Goal: Information Seeking & Learning: Learn about a topic

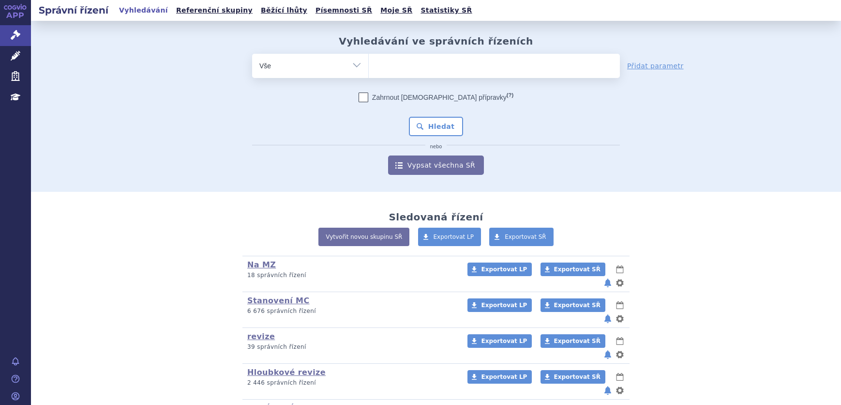
click at [8, 58] on link "Léčivé přípravky" at bounding box center [15, 56] width 31 height 20
click at [17, 56] on icon at bounding box center [16, 56] width 10 height 10
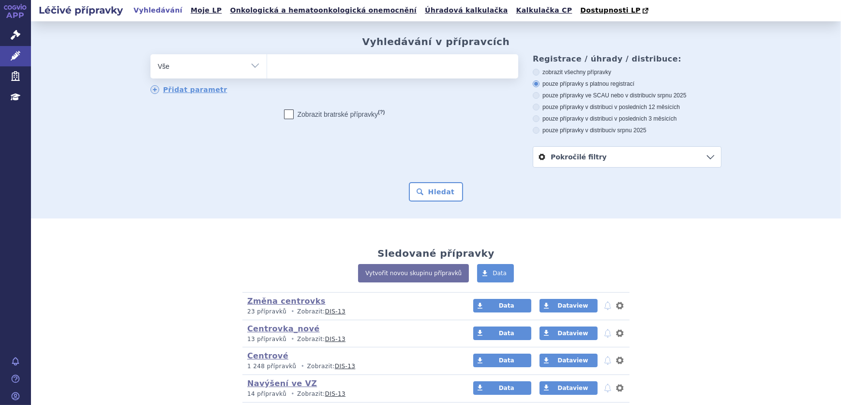
drag, startPoint x: 0, startPoint y: 0, endPoint x: 225, endPoint y: 69, distance: 235.4
click at [225, 69] on select "Vše Přípravek/SUKL kód MAH VPOIS ATC/Aktivní látka Léková forma Síla" at bounding box center [209, 65] width 116 height 22
select select "filter-atc-group"
click at [151, 55] on select "Vše Přípravek/SUKL kód MAH VPOIS ATC/Aktivní látka Léková forma Síla" at bounding box center [209, 65] width 116 height 22
click at [342, 74] on ul at bounding box center [392, 64] width 251 height 20
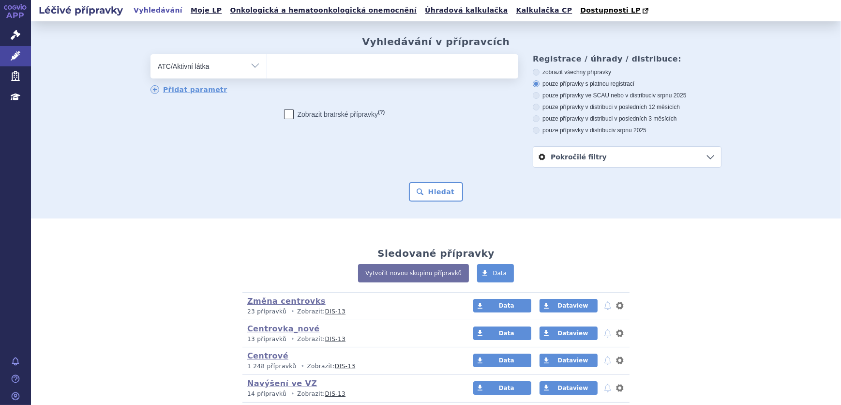
click at [267, 74] on select at bounding box center [267, 66] width 0 height 24
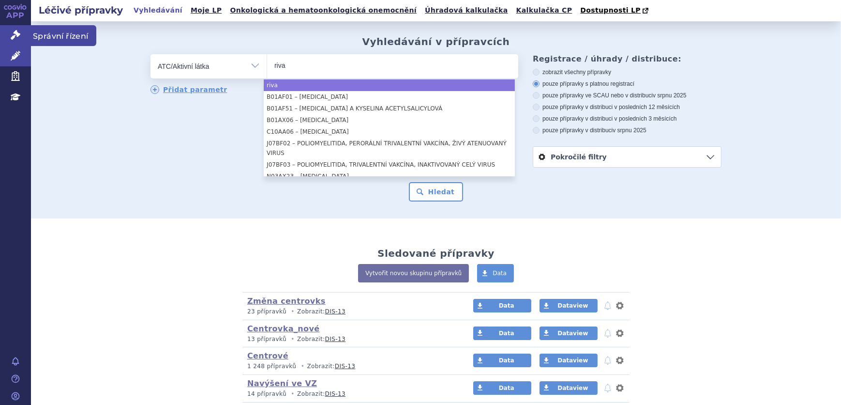
type input "riva"
select select "riva"
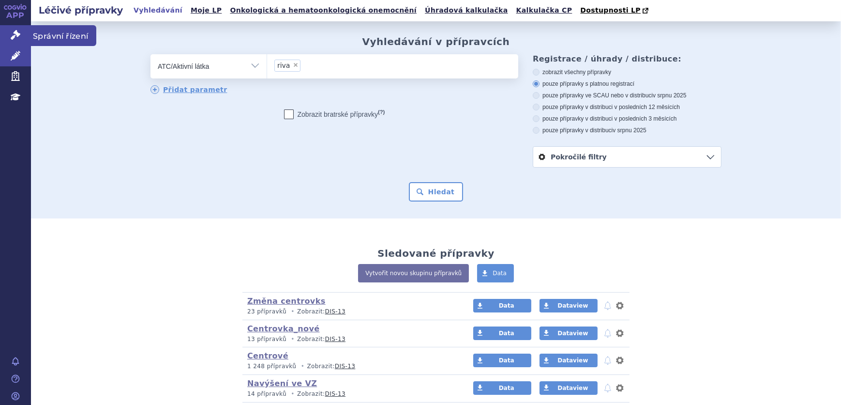
click at [18, 36] on icon at bounding box center [16, 35] width 10 height 10
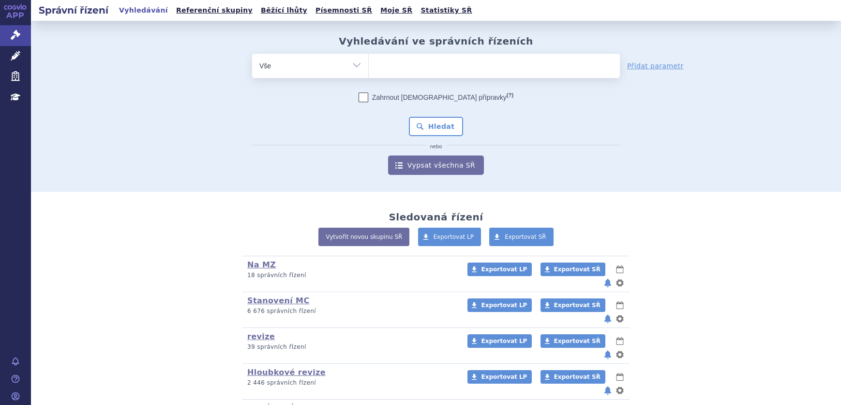
click at [420, 63] on ul at bounding box center [494, 64] width 251 height 20
click at [369, 63] on select at bounding box center [368, 65] width 0 height 24
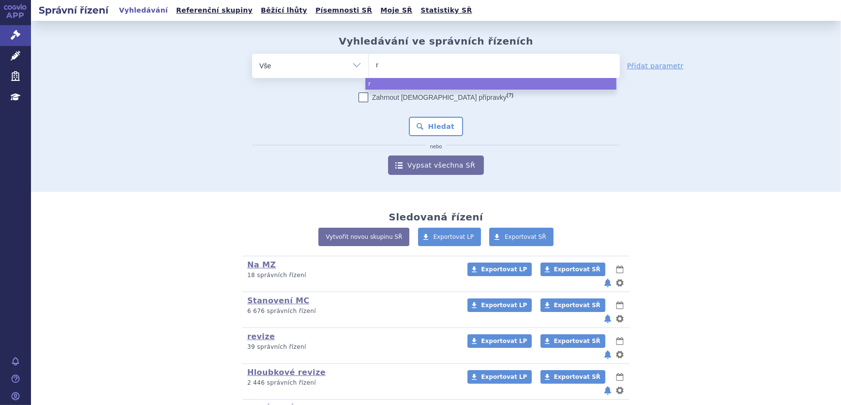
type input "ri"
select select "ri"
click at [339, 68] on select "Vše Spisová značka Typ SŘ Přípravek/SUKL kód Účastník/Držitel" at bounding box center [310, 65] width 116 height 22
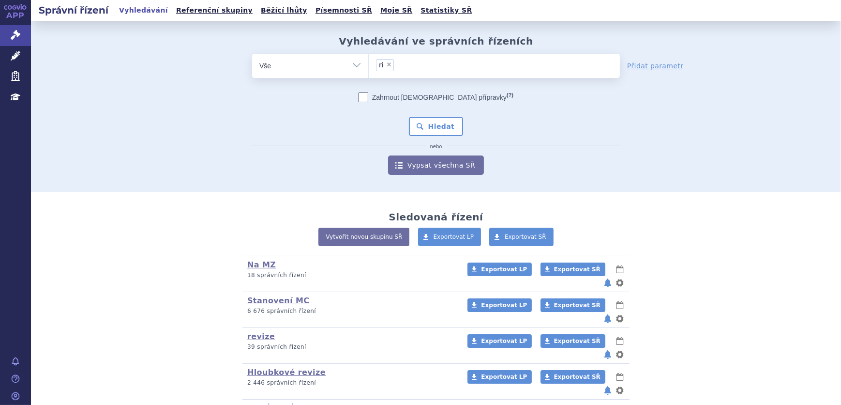
click at [339, 67] on select "Vše Spisová značka Typ SŘ Přípravek/SUKL kód Účastník/Držitel" at bounding box center [310, 65] width 116 height 22
select select "filter-atc-group"
click at [252, 54] on select "Vše Spisová značka Typ SŘ Přípravek/SUKL kód Účastník/Držitel" at bounding box center [310, 65] width 116 height 22
click at [436, 65] on ul at bounding box center [494, 64] width 251 height 20
click at [369, 65] on select at bounding box center [368, 65] width 0 height 24
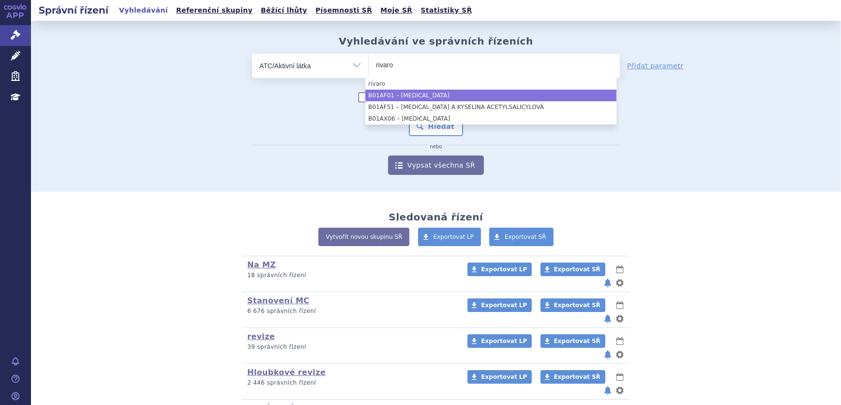
type input "rivaro"
select select "B01AF01"
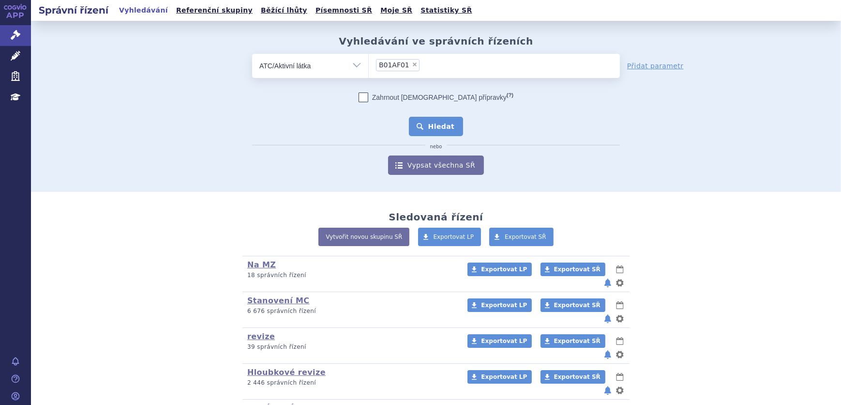
click at [441, 119] on button "Hledat" at bounding box center [436, 126] width 55 height 19
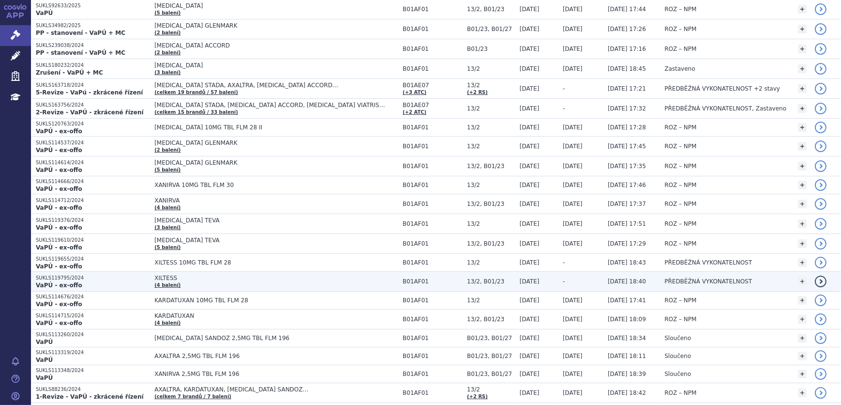
scroll to position [352, 0]
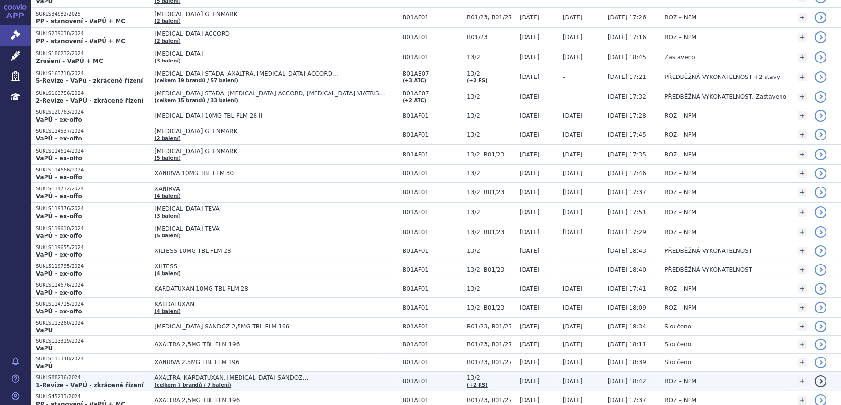
click at [261, 376] on span "AXALTRA, KARDATUXAN, RIVAROXABAN SANDOZ…" at bounding box center [275, 377] width 242 height 7
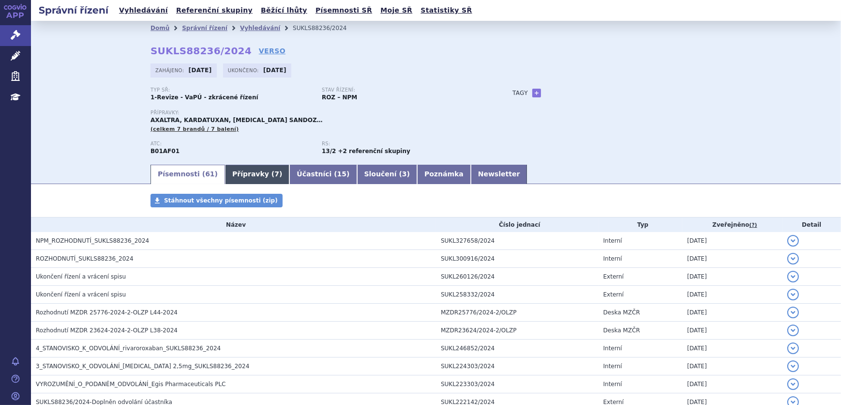
click at [248, 176] on link "Přípravky ( 7 )" at bounding box center [257, 174] width 64 height 19
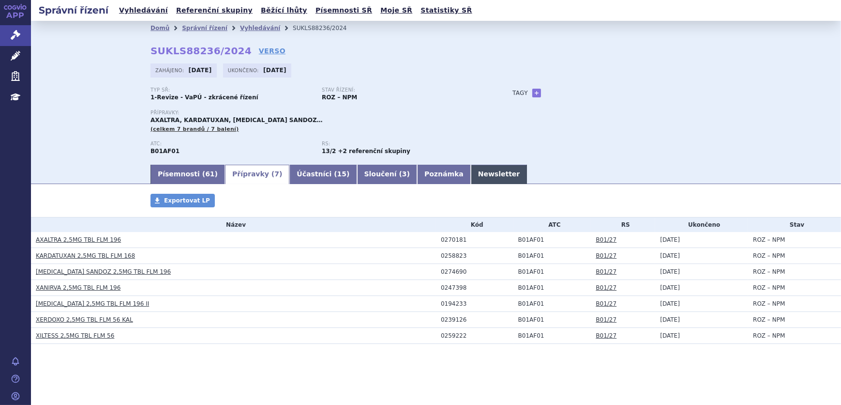
click at [471, 178] on link "Newsletter" at bounding box center [499, 174] width 57 height 19
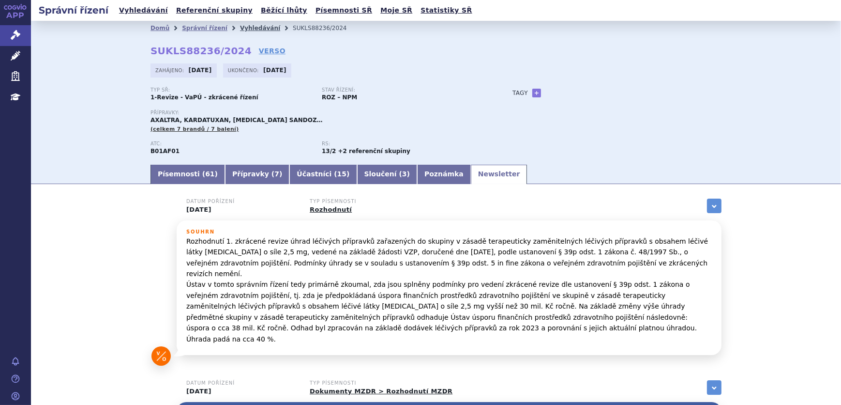
click at [240, 29] on link "Vyhledávání" at bounding box center [260, 28] width 40 height 7
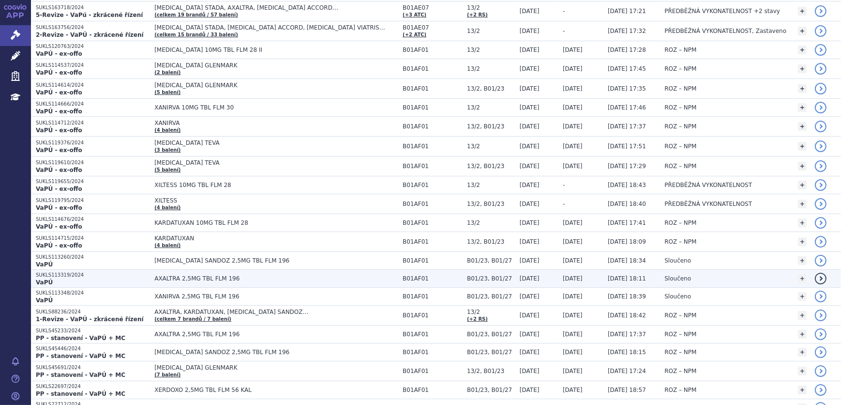
scroll to position [440, 0]
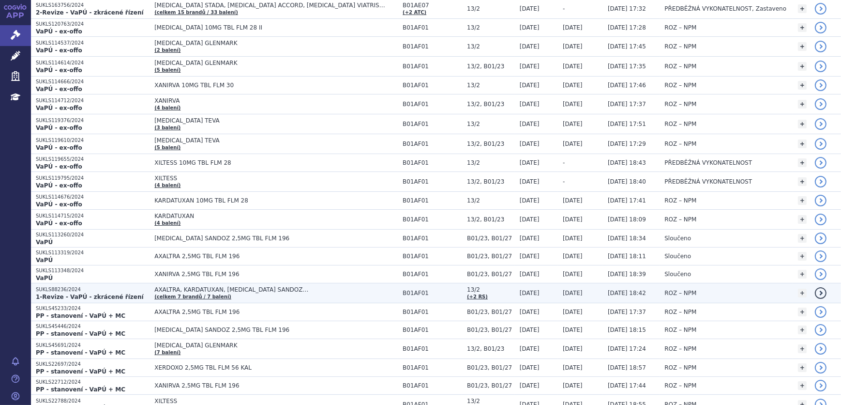
click at [348, 288] on span "AXALTRA, KARDATUXAN, [MEDICAL_DATA] SANDOZ…" at bounding box center [275, 289] width 242 height 7
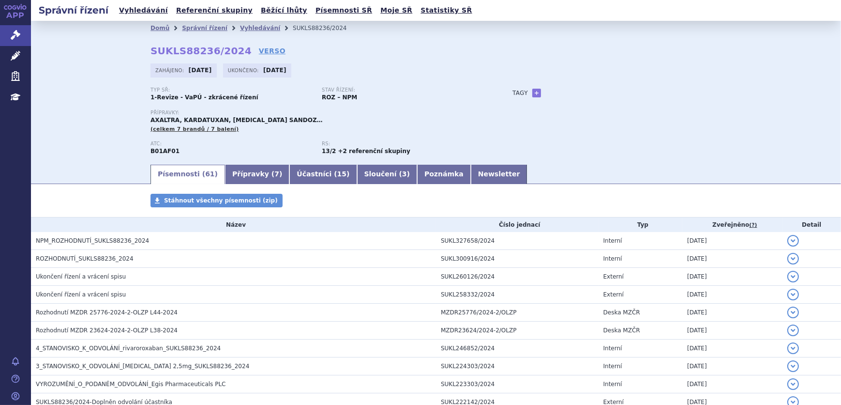
click at [471, 174] on link "Newsletter" at bounding box center [499, 174] width 57 height 19
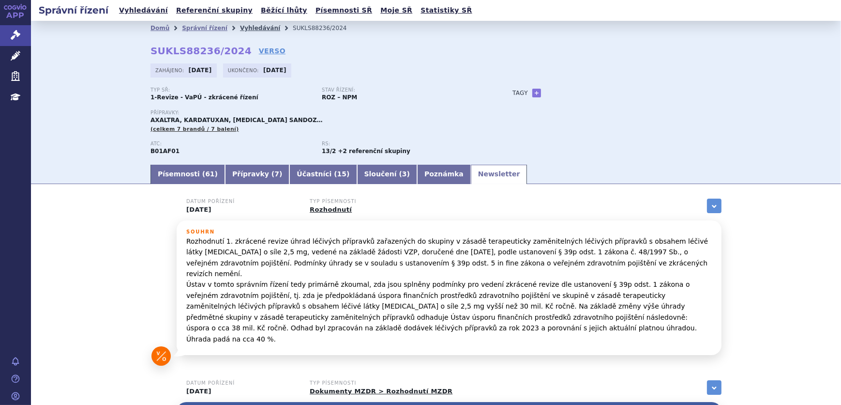
click at [242, 29] on link "Vyhledávání" at bounding box center [260, 28] width 40 height 7
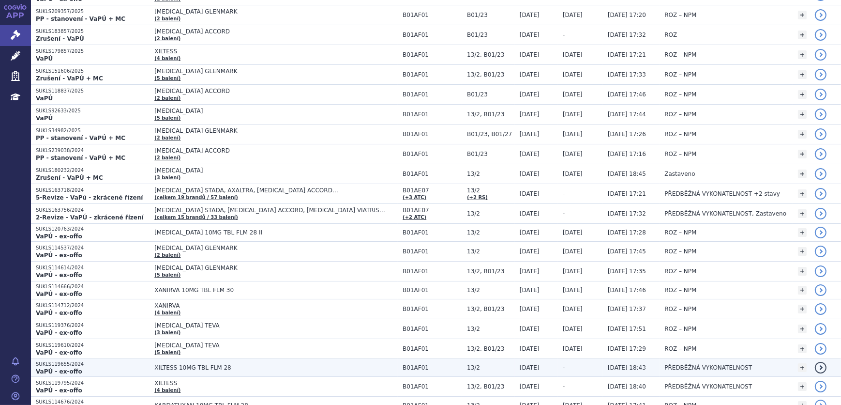
scroll to position [220, 0]
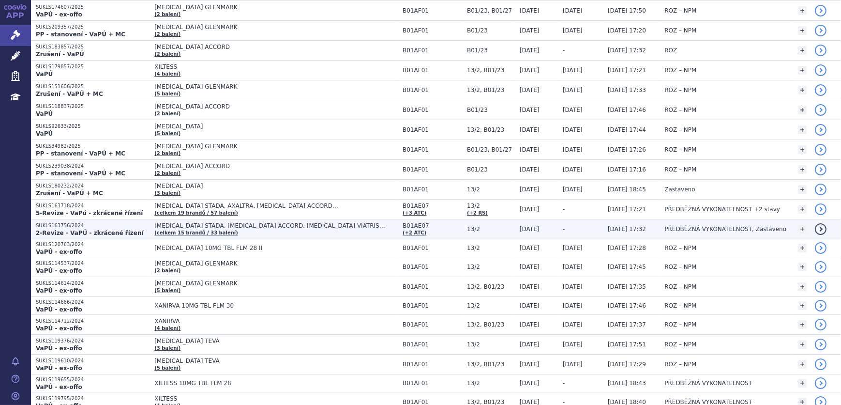
click at [233, 225] on span "APIXABAN STADA, DABIGATRAN ETEXILATE ACCORD, DABIGATRAN ETEXILATE VIATRIS…" at bounding box center [275, 225] width 242 height 7
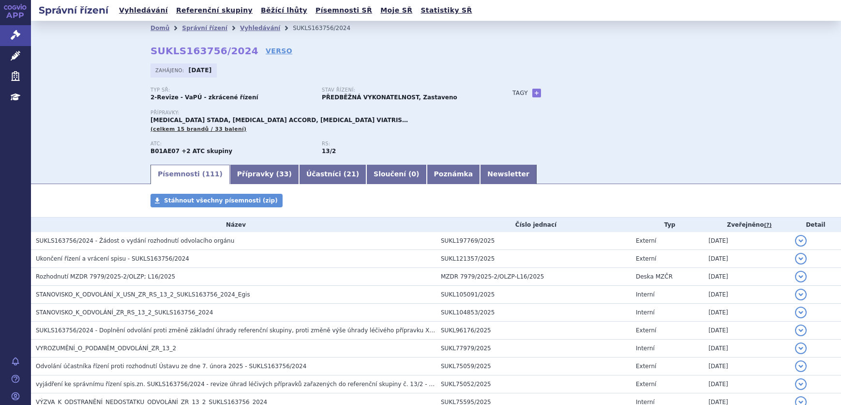
click at [253, 177] on link "Přípravky ( 33 )" at bounding box center [264, 174] width 69 height 19
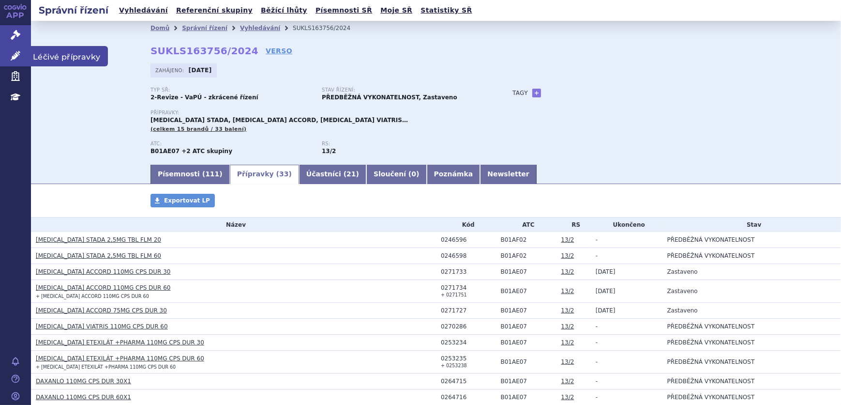
click at [10, 48] on link "Léčivé přípravky" at bounding box center [15, 56] width 31 height 20
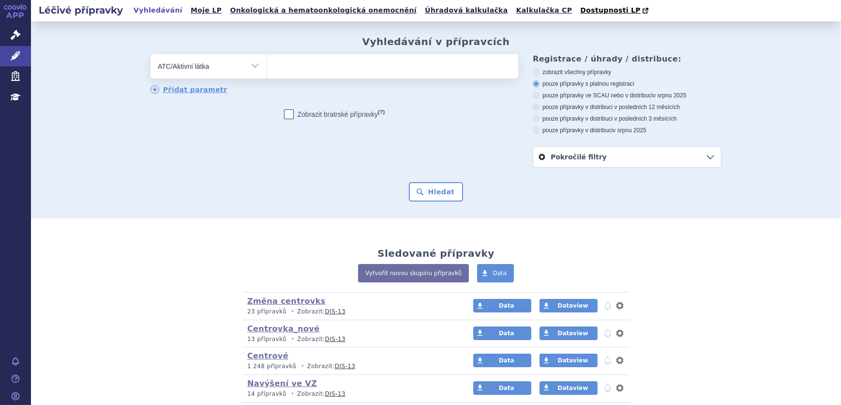
click at [151, 55] on select "Vše Přípravek/SUKL kód MAH VPOIS ATC/Aktivní látka Léková forma Síla" at bounding box center [209, 65] width 116 height 22
click at [388, 215] on div "Vyhledávání v přípravcích odstranit Vše Přípravek/SUKL kód MAH VPOIS" at bounding box center [436, 119] width 810 height 197
click at [229, 70] on select "Vše Přípravek/SUKL kód MAH VPOIS ATC/Aktivní látka Léková forma Síla" at bounding box center [209, 65] width 116 height 22
select select "filter-all"
click at [151, 55] on select "Vše Přípravek/SUKL kód MAH VPOIS ATC/Aktivní látka Léková forma Síla" at bounding box center [209, 65] width 116 height 22
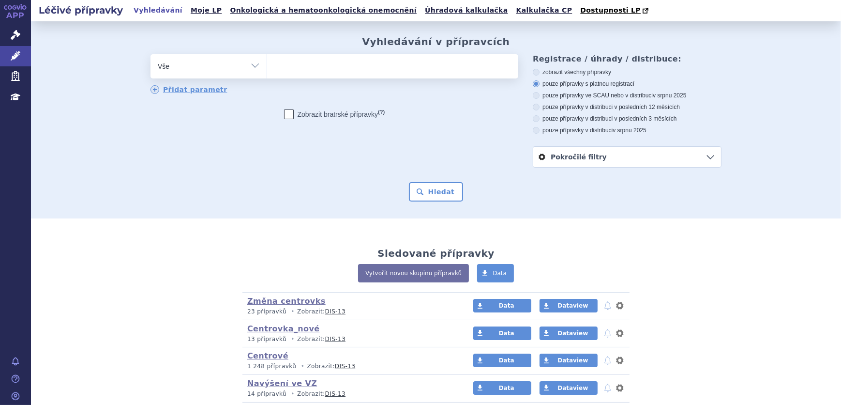
click at [328, 70] on ul at bounding box center [392, 64] width 251 height 20
click at [267, 70] on select at bounding box center [267, 66] width 0 height 24
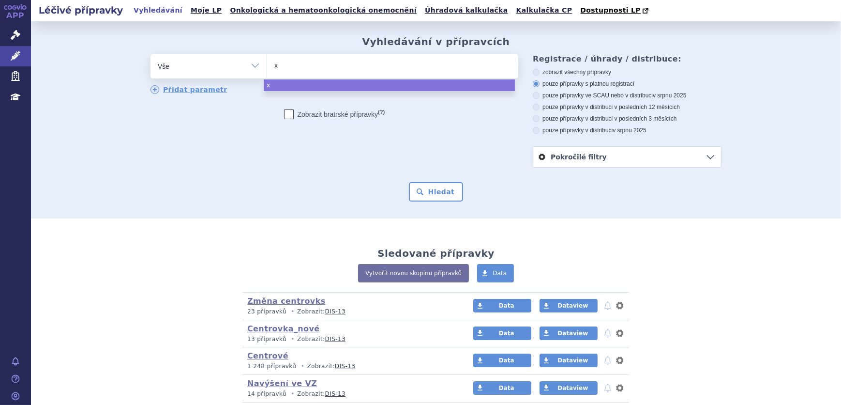
type input "xa"
type input "xare"
type input "xarelt"
type input "[MEDICAL_DATA]"
select select "[MEDICAL_DATA]"
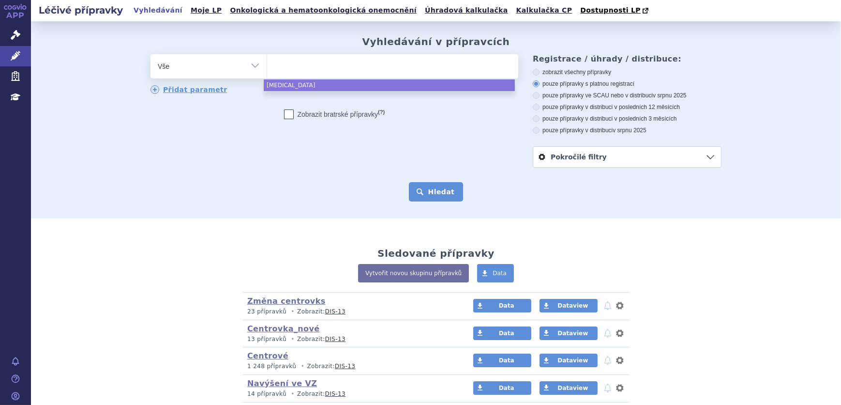
click at [456, 196] on button "Hledat" at bounding box center [436, 191] width 55 height 19
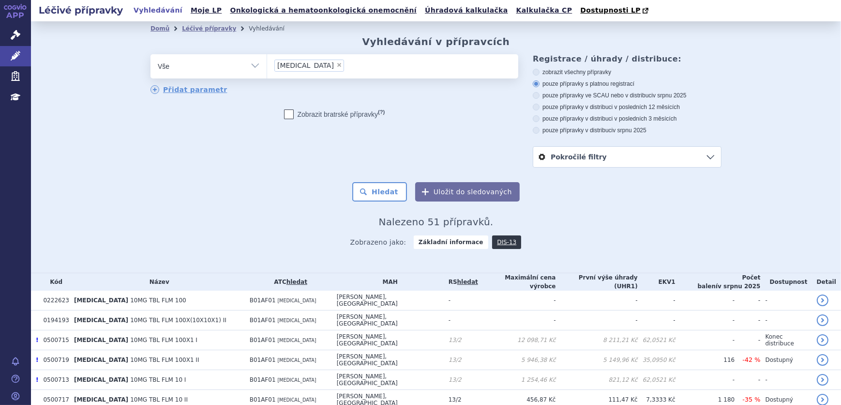
click at [227, 69] on select "Vše Přípravek/SUKL kód MAH VPOIS ATC/Aktivní látka Léková forma Síla" at bounding box center [209, 65] width 116 height 22
select select "filter-reference-group"
click at [151, 55] on select "Vše Přípravek/SUKL kód MAH VPOIS ATC/Aktivní látka Léková forma Síla" at bounding box center [209, 65] width 116 height 22
click at [337, 75] on span at bounding box center [392, 66] width 251 height 24
click at [267, 75] on select at bounding box center [267, 66] width 0 height 24
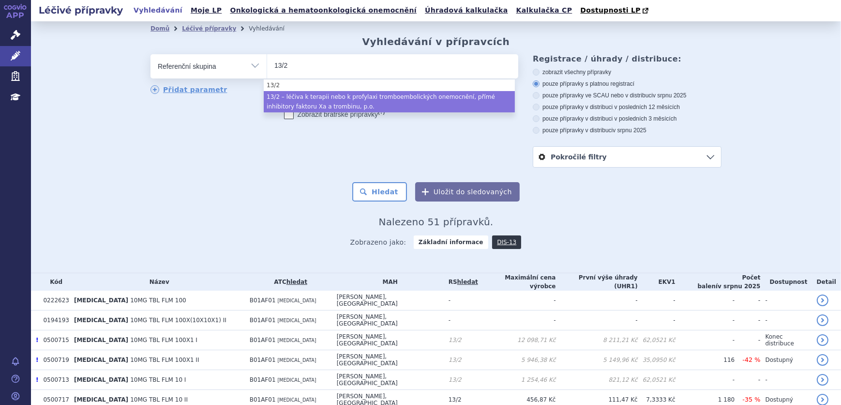
type input "13/2"
select select "711d36c3-2b46-40df-ac31-2d8d69b13782"
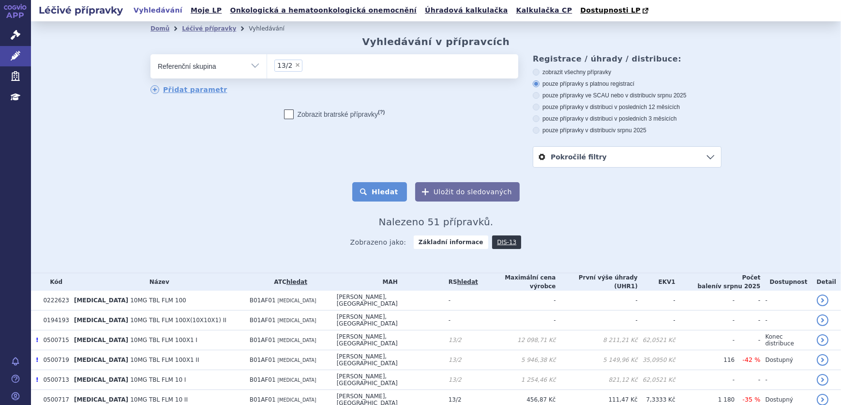
click at [398, 185] on button "Hledat" at bounding box center [379, 191] width 55 height 19
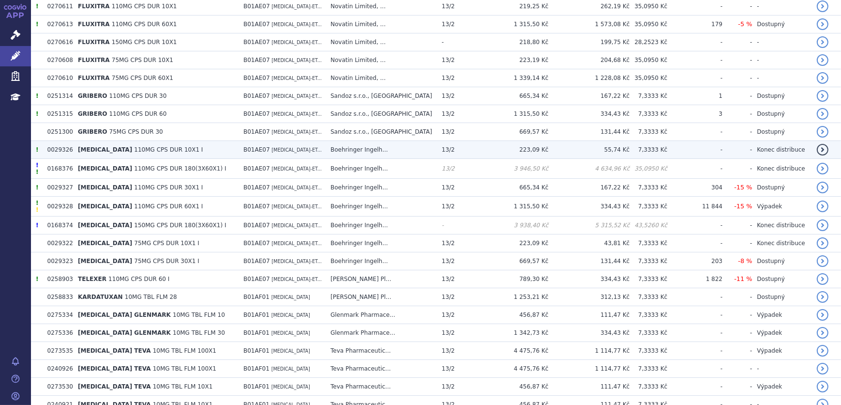
scroll to position [704, 0]
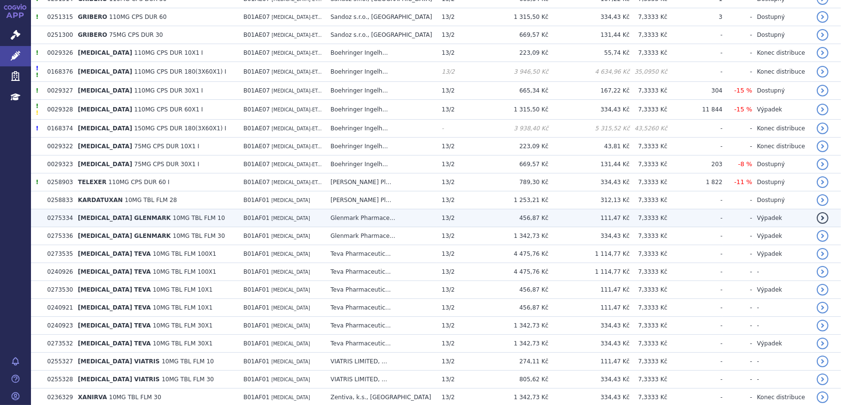
click at [173, 214] on span "10MG TBL FLM 10" at bounding box center [199, 217] width 52 height 7
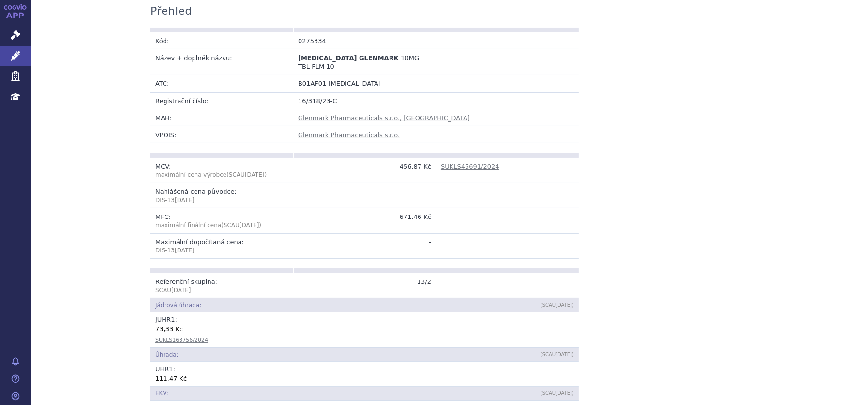
scroll to position [176, 0]
click at [178, 336] on link "SUKLS163756/2024" at bounding box center [181, 339] width 53 height 6
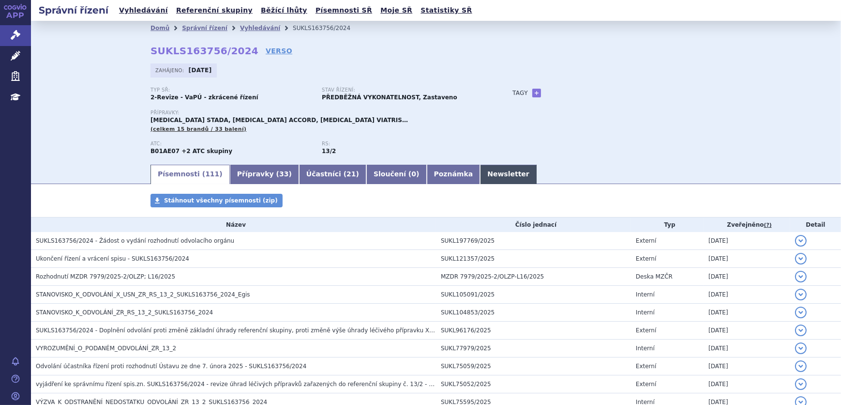
click at [480, 174] on link "Newsletter" at bounding box center [508, 174] width 57 height 19
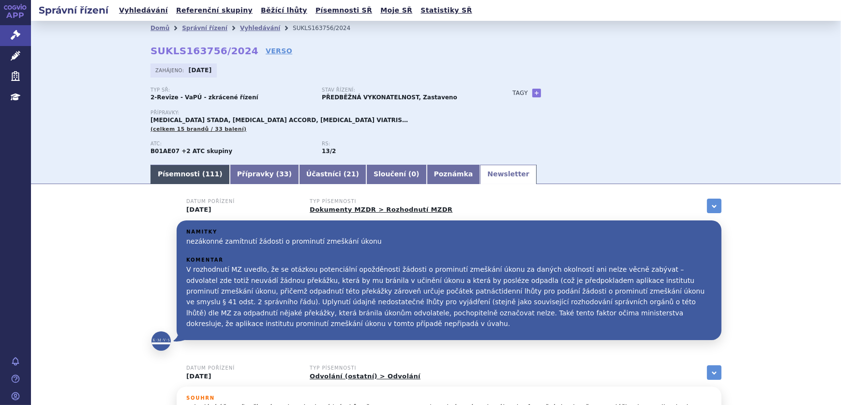
click at [175, 174] on link "Písemnosti ( 111 )" at bounding box center [190, 174] width 79 height 19
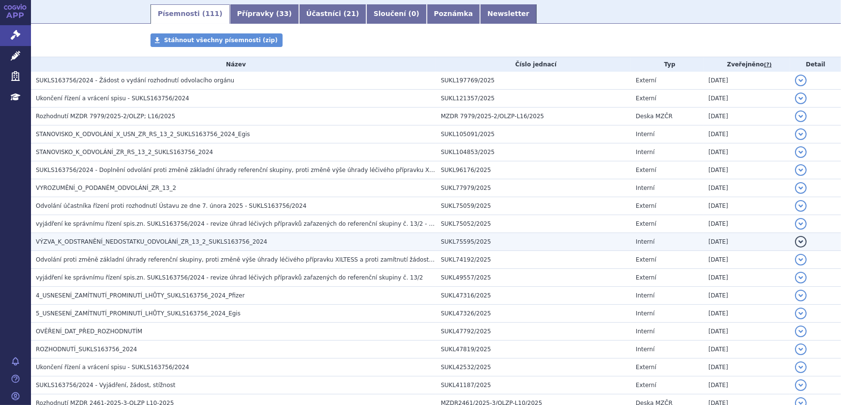
scroll to position [176, 0]
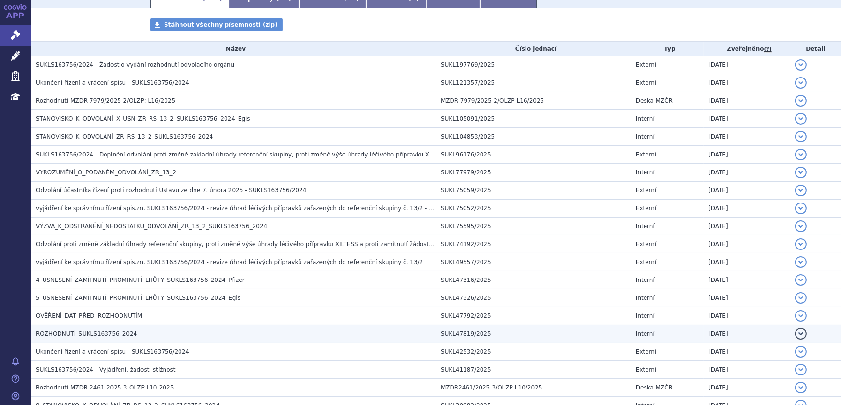
click at [98, 330] on span "ROZHODNUTÍ_SUKLS163756_2024" at bounding box center [86, 333] width 101 height 7
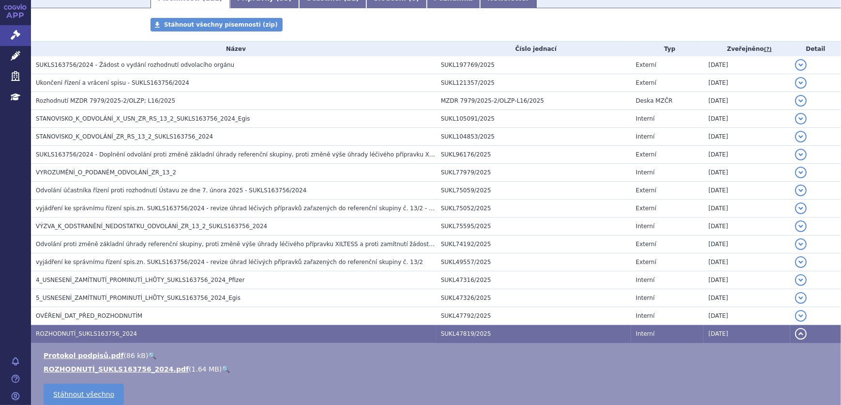
click at [222, 366] on link "🔍" at bounding box center [226, 369] width 8 height 8
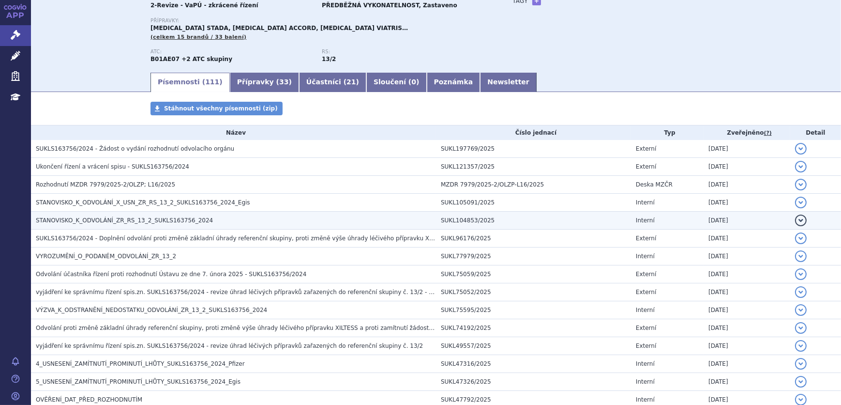
scroll to position [0, 0]
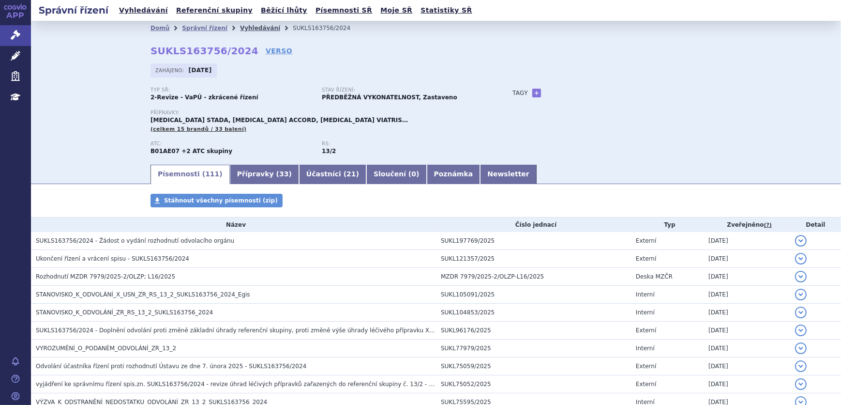
click at [240, 28] on link "Vyhledávání" at bounding box center [260, 28] width 40 height 7
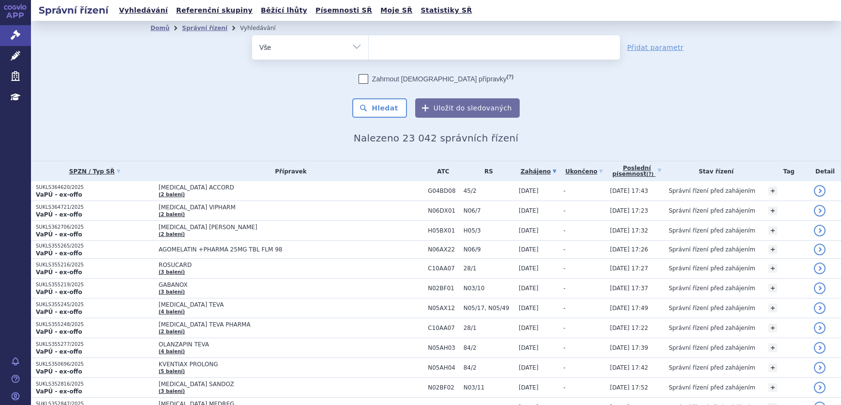
drag, startPoint x: 0, startPoint y: 0, endPoint x: 346, endPoint y: 47, distance: 349.3
click at [346, 47] on select "Vše Spisová značka Typ SŘ Přípravek/SUKL kód Účastník/Držitel" at bounding box center [310, 46] width 116 height 22
click at [353, 47] on select "Vše Spisová značka Typ SŘ Přípravek/SUKL kód Účastník/Držitel" at bounding box center [310, 46] width 116 height 22
click at [252, 35] on select "Vše Spisová značka Typ SŘ Přípravek/SUKL kód Účastník/Držitel" at bounding box center [310, 46] width 116 height 22
click at [406, 61] on form "odstranit Vše Spisová značka Typ SŘ (?) Hledat" at bounding box center [436, 76] width 368 height 82
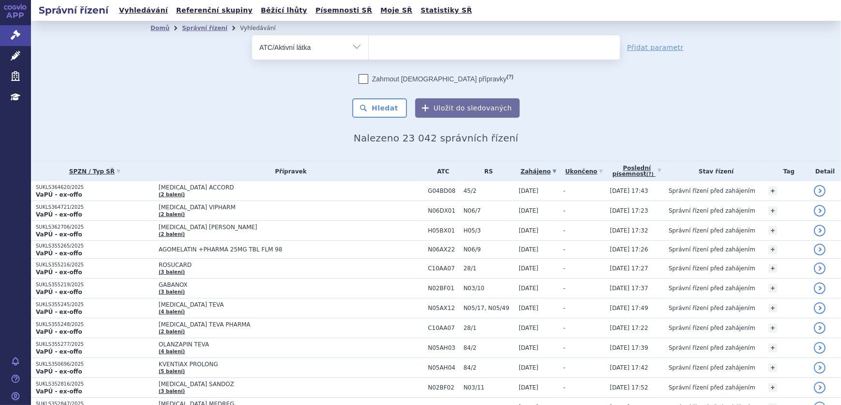
click at [425, 49] on ul at bounding box center [494, 45] width 251 height 20
click at [369, 49] on select at bounding box center [368, 47] width 0 height 24
drag, startPoint x: 289, startPoint y: 48, endPoint x: 305, endPoint y: 48, distance: 16.5
click at [305, 49] on select "Vše Spisová značka Typ SŘ Přípravek/SUKL kód Účastník/Držitel" at bounding box center [310, 46] width 116 height 22
select select "filter-reference-group"
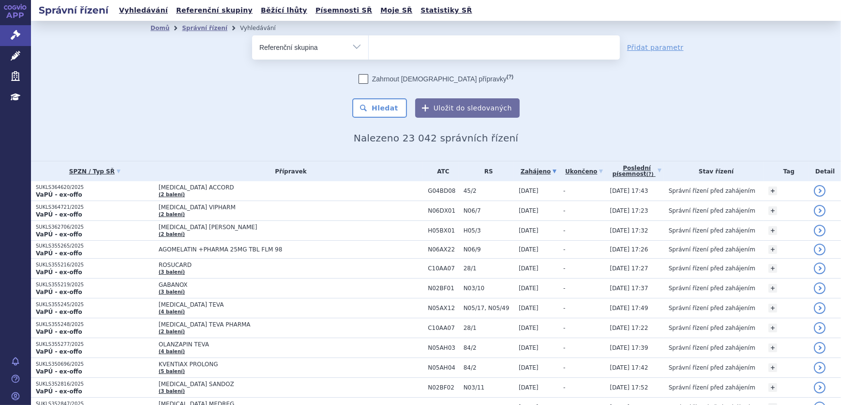
click at [252, 35] on select "Vše Spisová značka Typ SŘ Přípravek/SUKL kód Účastník/Držitel" at bounding box center [310, 46] width 116 height 22
click at [418, 50] on ul at bounding box center [494, 45] width 251 height 20
click at [369, 50] on select at bounding box center [368, 47] width 0 height 24
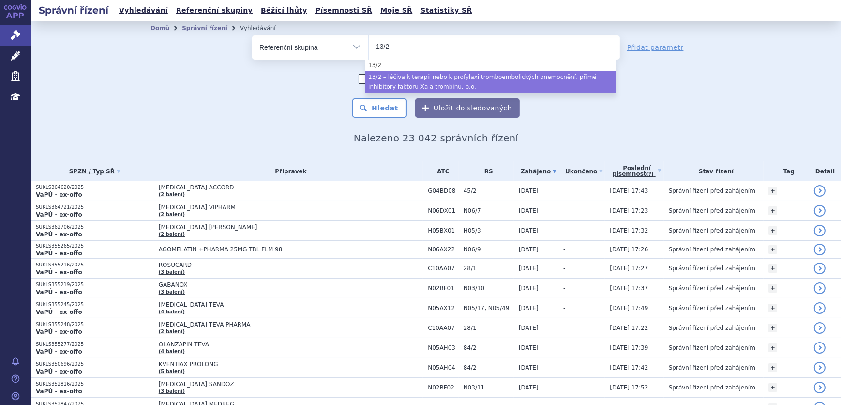
type input "13/2"
drag, startPoint x: 445, startPoint y: 75, endPoint x: 434, endPoint y: 78, distance: 11.5
select select "711d36c3-2b46-40df-ac31-2d8d69b13782"
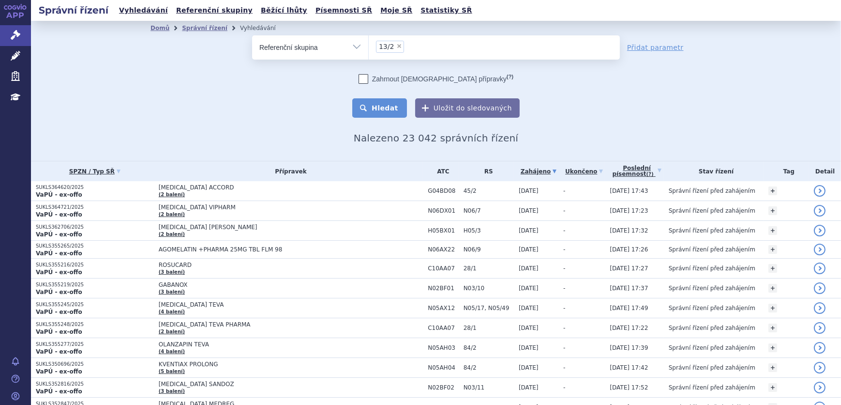
click at [387, 99] on div "Zahrnout bratrské přípravky (?) Hledat Uložit do sledovaných" at bounding box center [436, 96] width 368 height 44
drag, startPoint x: 387, startPoint y: 99, endPoint x: 382, endPoint y: 111, distance: 13.0
click at [382, 111] on button "Hledat" at bounding box center [379, 107] width 55 height 19
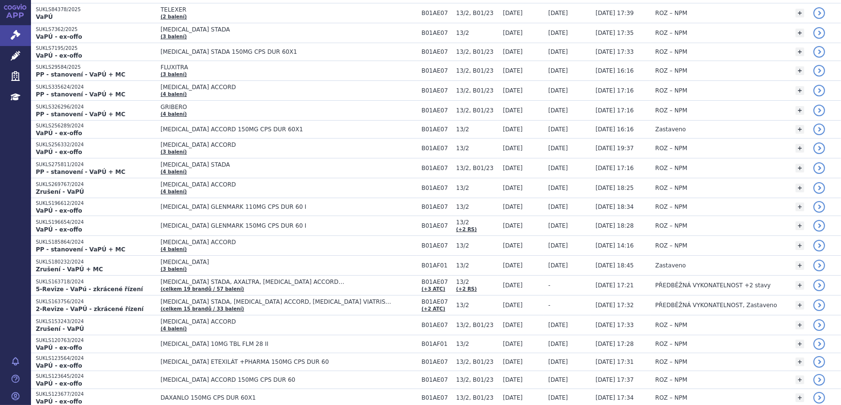
scroll to position [748, 0]
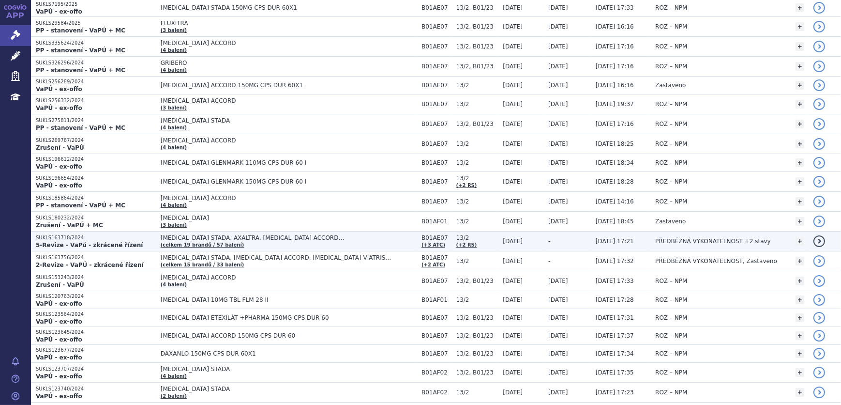
click at [88, 242] on strong "5-Revize - VaPú - zkrácené řízení" at bounding box center [89, 245] width 107 height 7
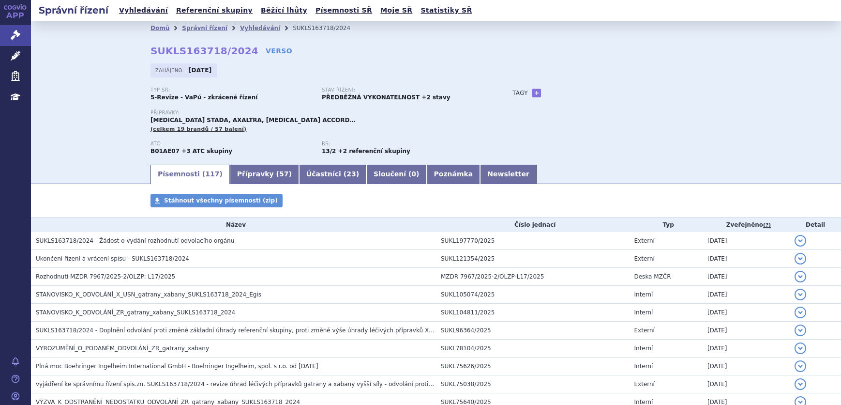
click at [249, 171] on link "Přípravky ( 57 )" at bounding box center [264, 174] width 69 height 19
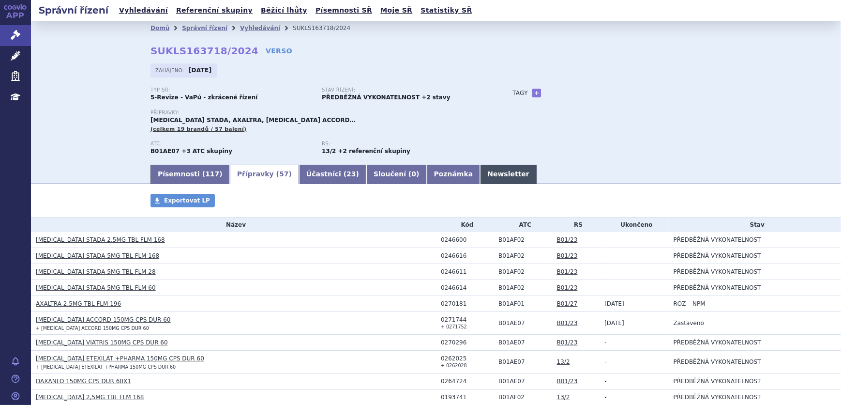
click at [480, 169] on link "Newsletter" at bounding box center [508, 174] width 57 height 19
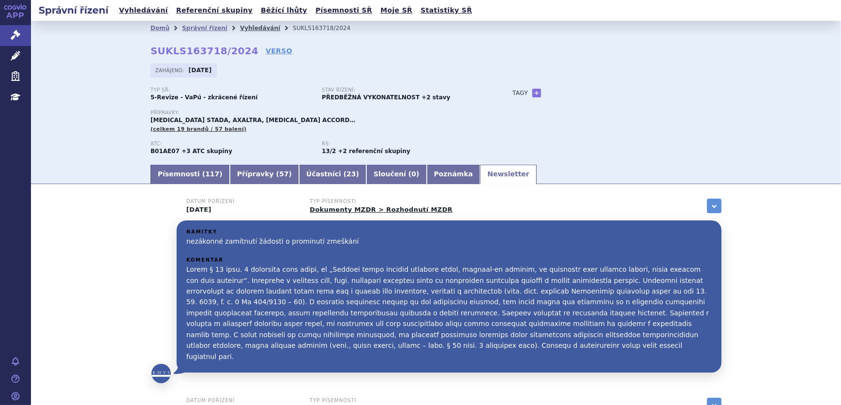
click at [240, 29] on link "Vyhledávání" at bounding box center [260, 28] width 40 height 7
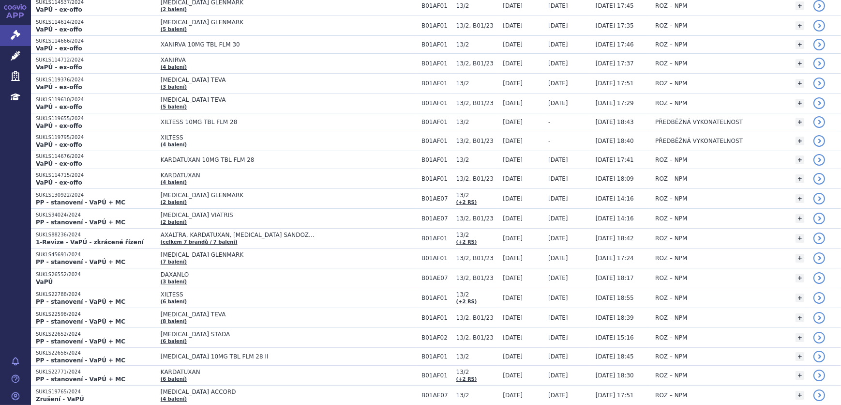
scroll to position [1232, 0]
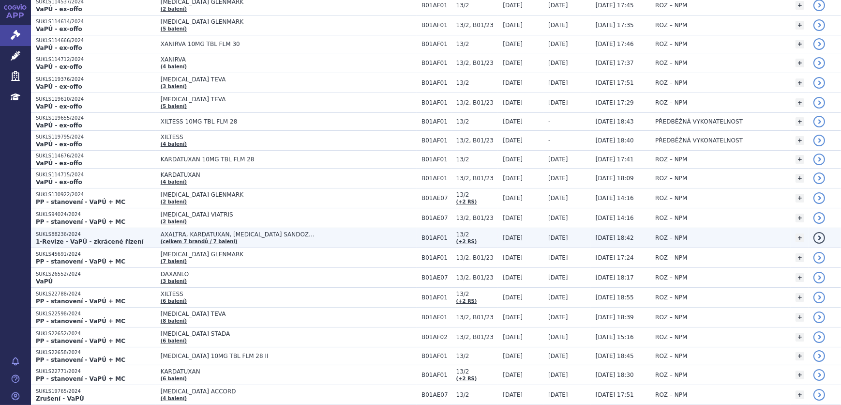
click at [243, 232] on span "AXALTRA, KARDATUXAN, [MEDICAL_DATA] SANDOZ…" at bounding box center [282, 234] width 242 height 7
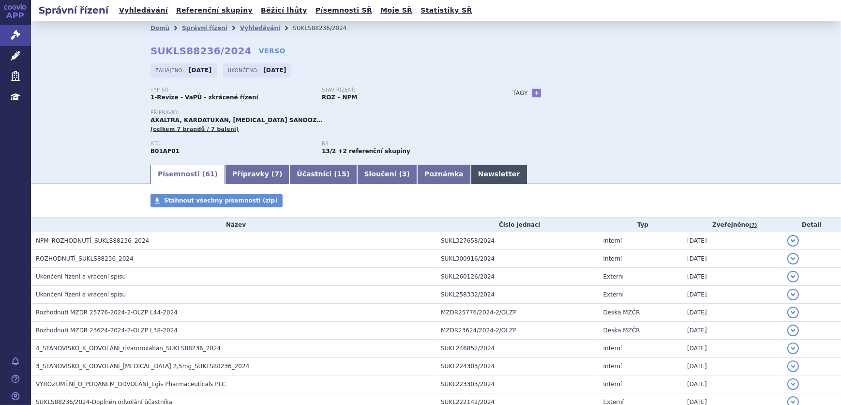
click at [471, 177] on link "Newsletter" at bounding box center [499, 174] width 57 height 19
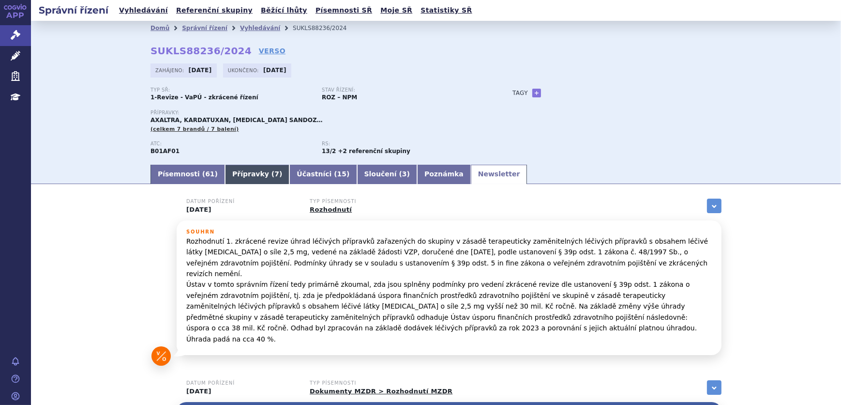
click at [231, 175] on link "Přípravky ( 7 )" at bounding box center [257, 174] width 64 height 19
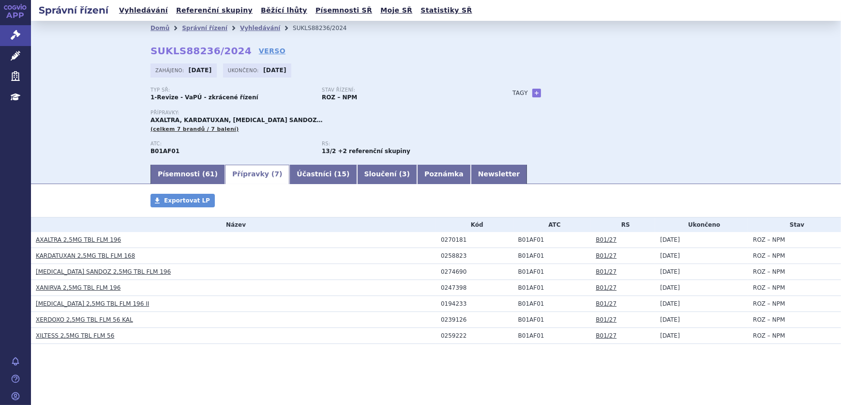
click at [68, 304] on link "XARELTO 2,5MG TBL FLM 196 II" at bounding box center [92, 303] width 113 height 7
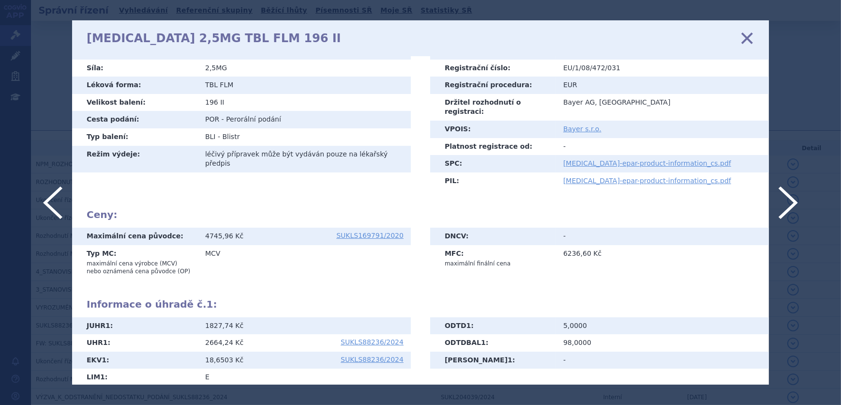
scroll to position [150, 0]
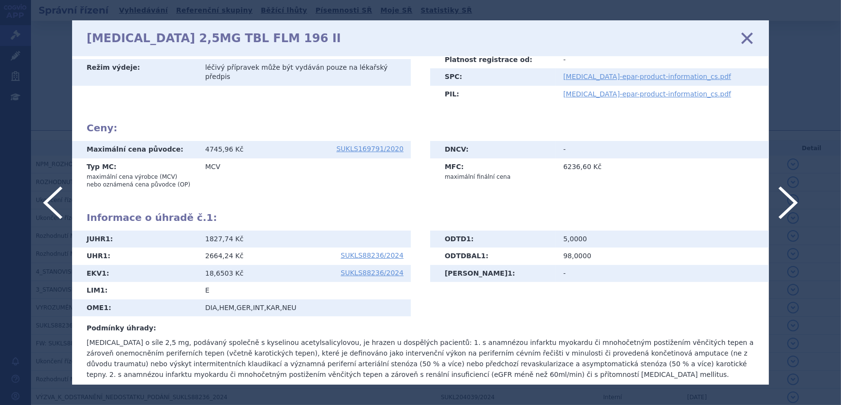
click at [750, 41] on icon at bounding box center [747, 38] width 20 height 20
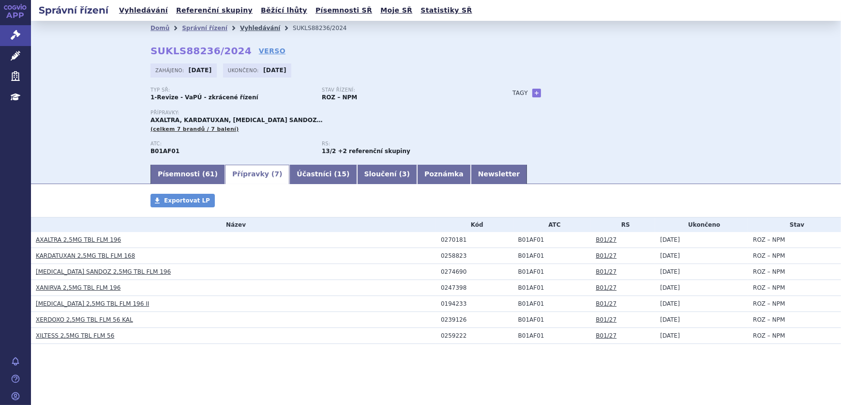
click at [254, 27] on link "Vyhledávání" at bounding box center [260, 28] width 40 height 7
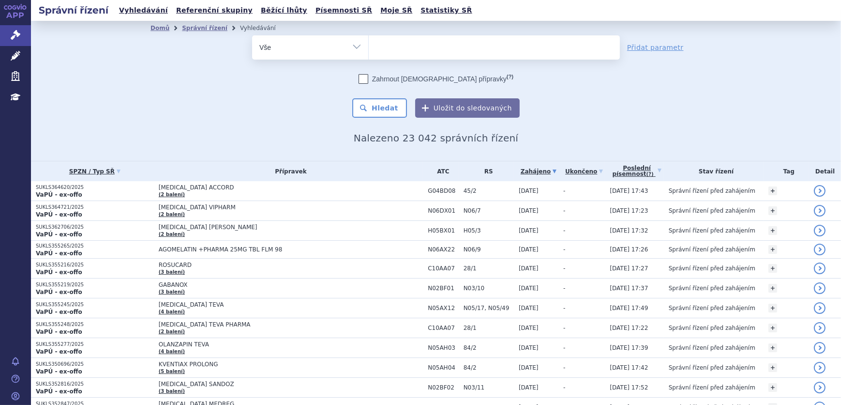
click at [396, 40] on ul at bounding box center [494, 45] width 251 height 20
click at [369, 40] on select at bounding box center [368, 47] width 0 height 24
click at [337, 46] on select "Vše Spisová značka Typ SŘ Přípravek/SUKL kód Účastník/Držitel" at bounding box center [310, 46] width 116 height 22
select select "filter-atc-group"
click at [252, 35] on select "Vše Spisová značka Typ SŘ Přípravek/SUKL kód Účastník/Držitel" at bounding box center [310, 46] width 116 height 22
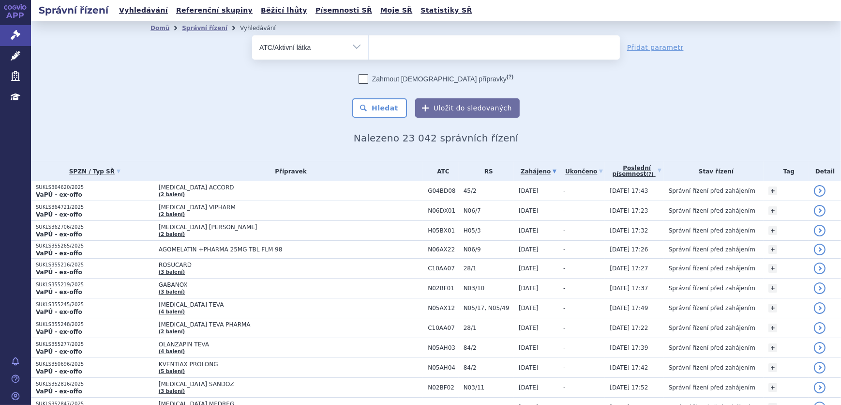
click at [399, 50] on ul at bounding box center [494, 45] width 251 height 20
click at [369, 50] on select at bounding box center [368, 47] width 0 height 24
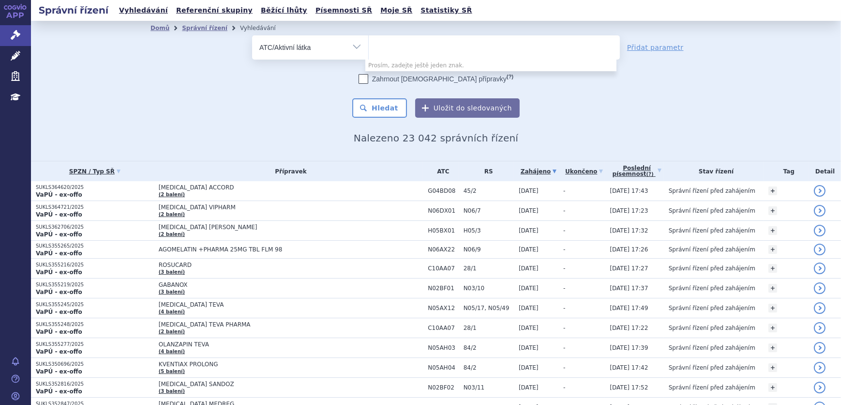
type input "a"
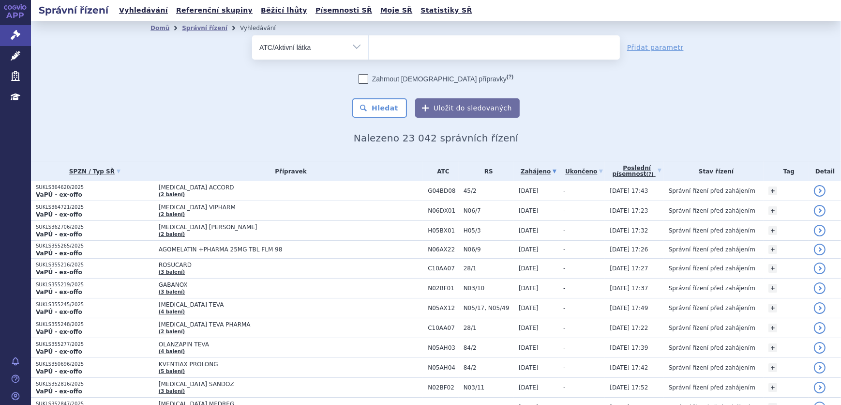
click at [340, 41] on select "Vše Spisová značka Typ SŘ Přípravek/SUKL kód Účastník/Držitel" at bounding box center [310, 46] width 116 height 22
select select "filter-reference-group"
click at [252, 35] on select "Vše Spisová značka Typ SŘ Přípravek/SUKL kód Účastník/Držitel" at bounding box center [310, 46] width 116 height 22
click at [380, 50] on ul at bounding box center [494, 45] width 251 height 20
click at [369, 50] on select at bounding box center [368, 47] width 0 height 24
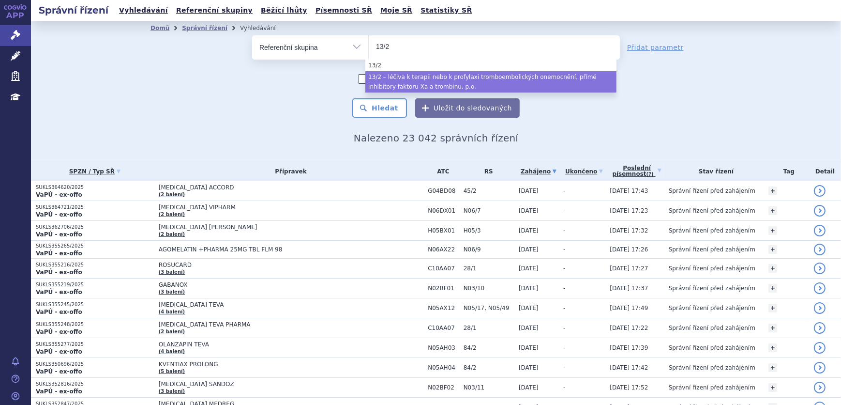
type input "13/2"
select select "711d36c3-2b46-40df-ac31-2d8d69b13782"
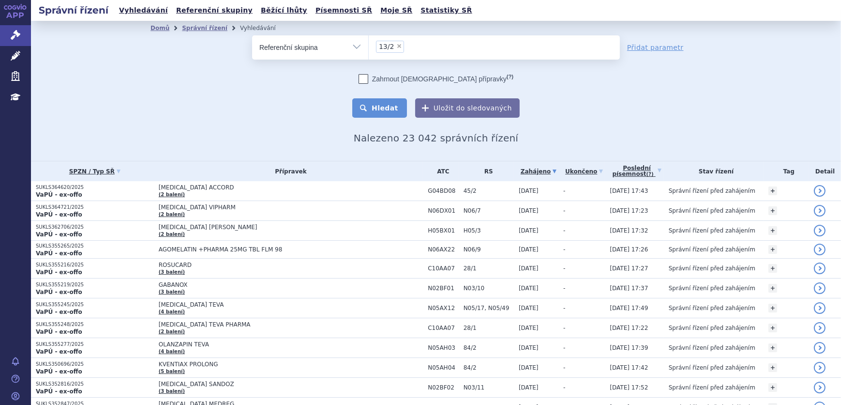
click at [371, 104] on button "Hledat" at bounding box center [379, 107] width 55 height 19
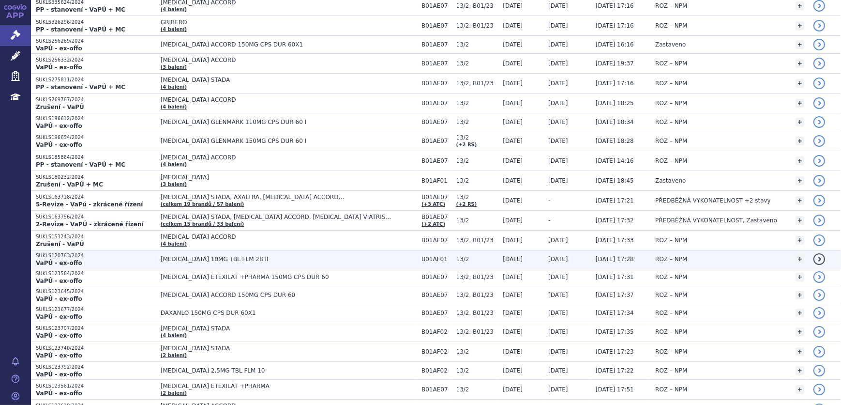
scroll to position [792, 0]
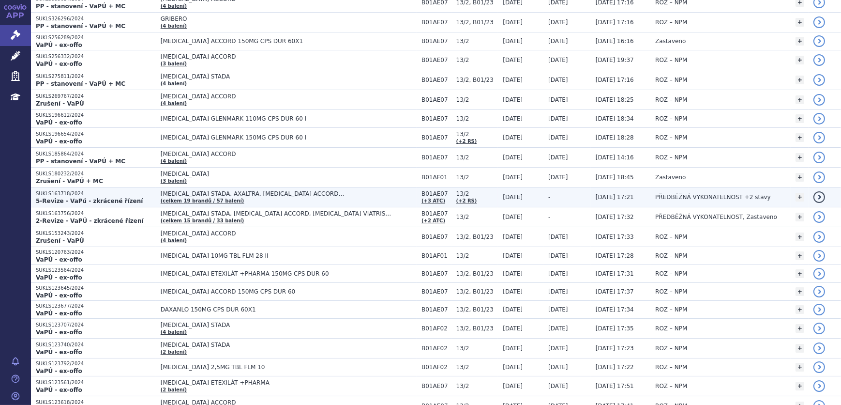
click at [270, 194] on span "[MEDICAL_DATA] STADA, AXALTRA, [MEDICAL_DATA] ACCORD…" at bounding box center [282, 193] width 242 height 7
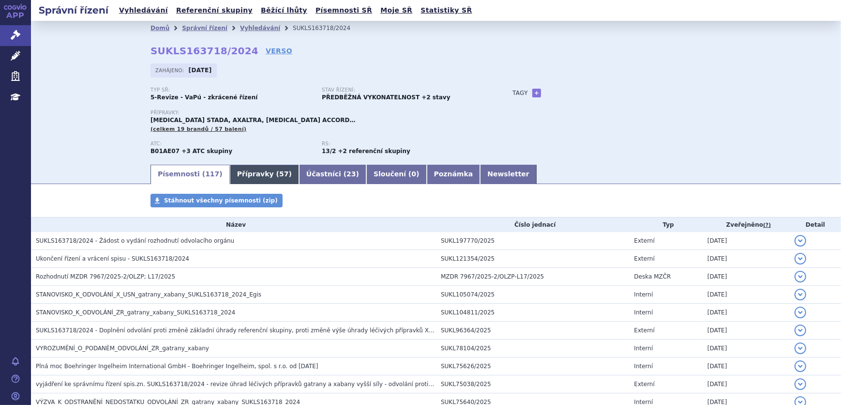
click at [279, 177] on span "57" at bounding box center [283, 174] width 9 height 8
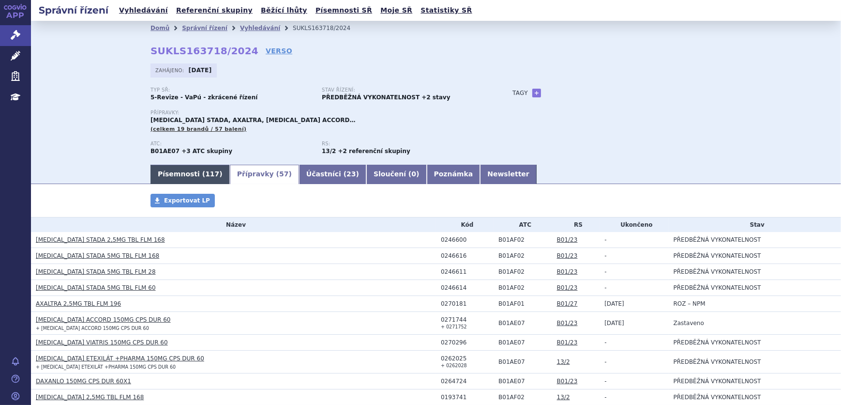
click at [186, 180] on link "Písemnosti ( 117 )" at bounding box center [190, 174] width 79 height 19
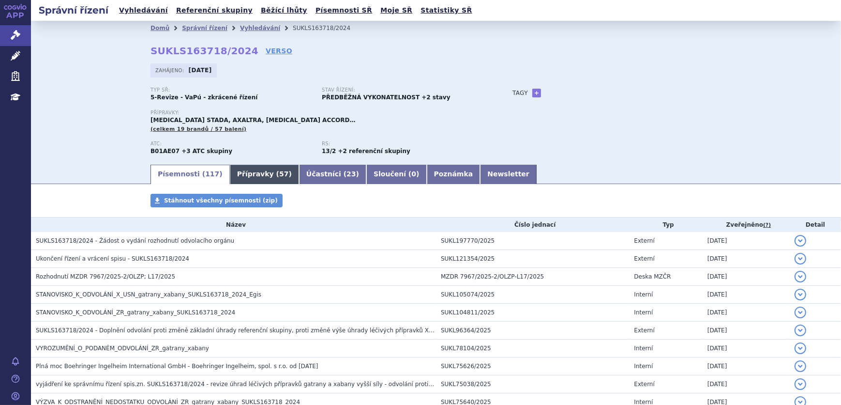
click at [242, 174] on link "Přípravky ( 57 )" at bounding box center [264, 174] width 69 height 19
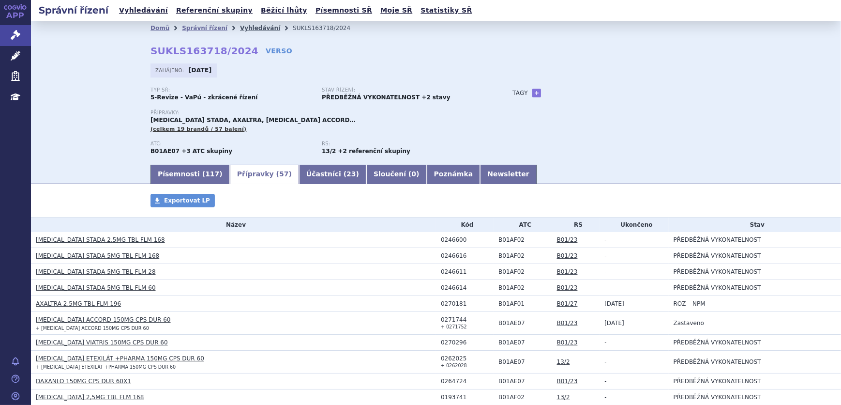
click at [242, 25] on link "Vyhledávání" at bounding box center [260, 28] width 40 height 7
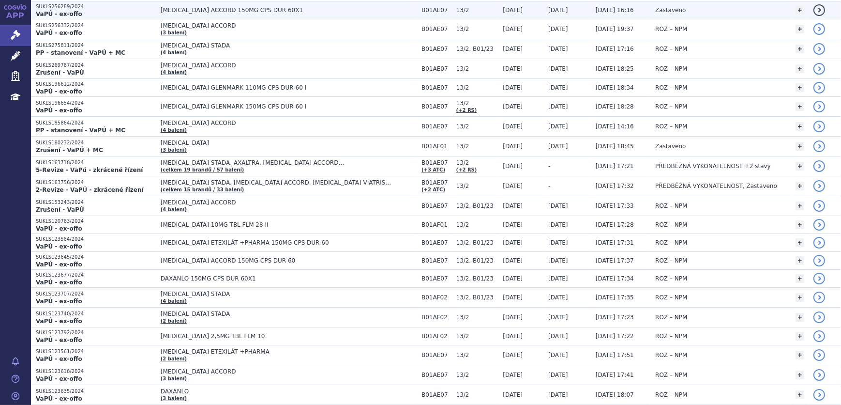
scroll to position [836, 0]
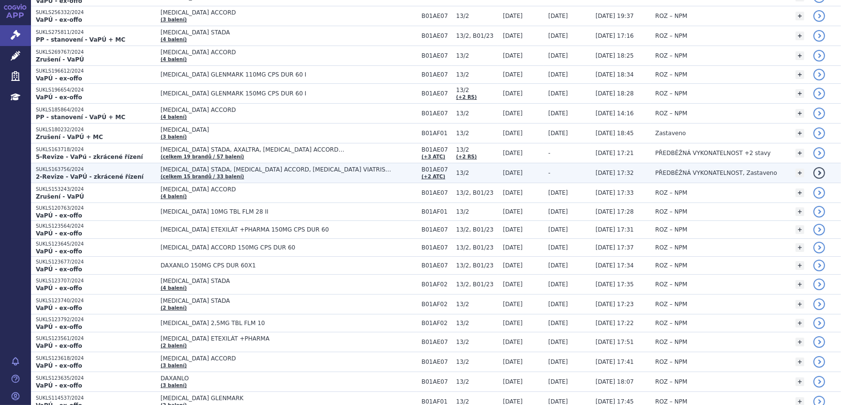
click at [80, 174] on strong "2-Revize - VaPÚ - zkrácené řízení" at bounding box center [90, 176] width 108 height 7
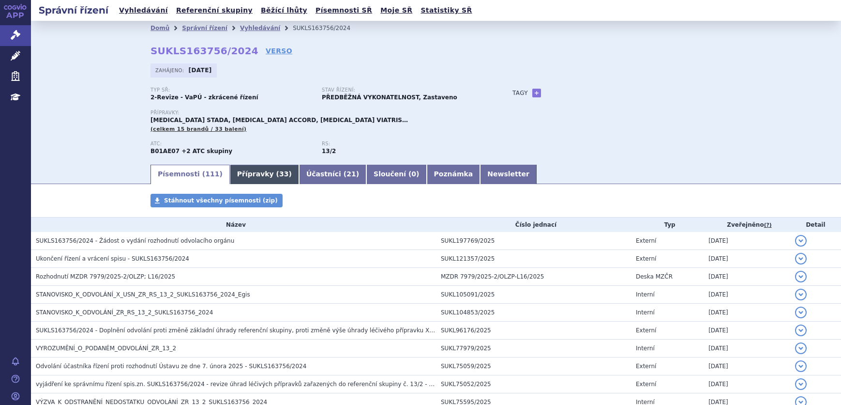
click at [243, 177] on link "Přípravky ( 33 )" at bounding box center [264, 174] width 69 height 19
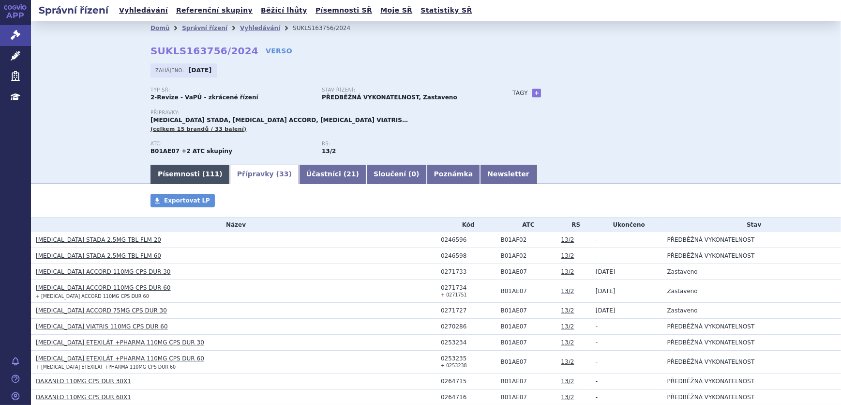
click at [160, 172] on link "Písemnosti ( 111 )" at bounding box center [190, 174] width 79 height 19
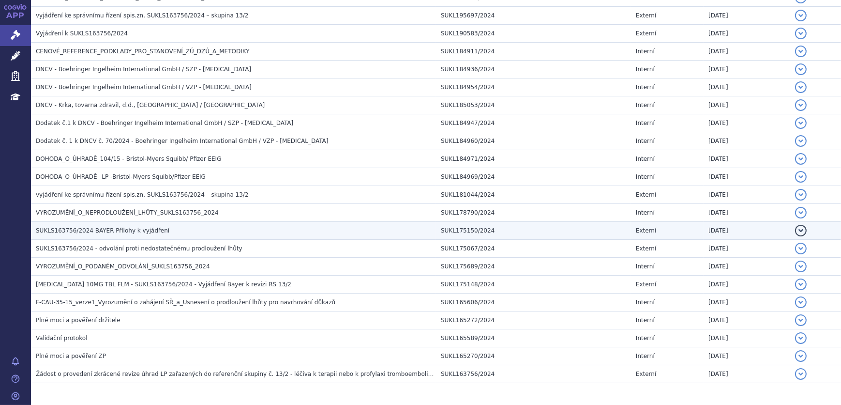
scroll to position [1867, 0]
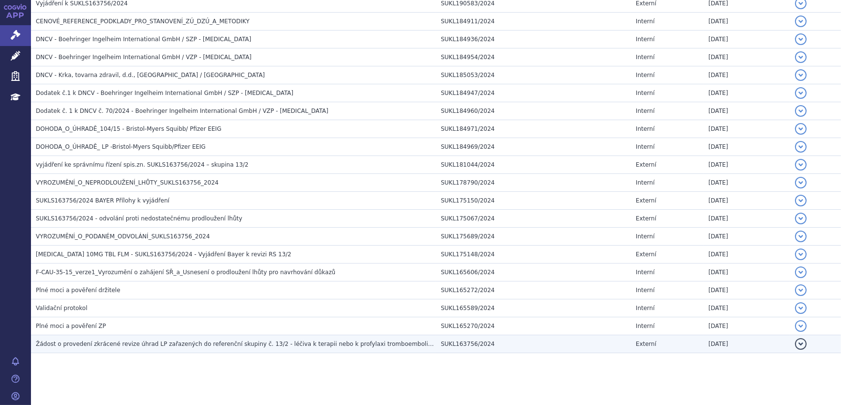
click at [87, 340] on span "Žádost o provedení zkrácené revize úhrad LP zařazených do referenční skupiny č.…" at bounding box center [333, 343] width 594 height 7
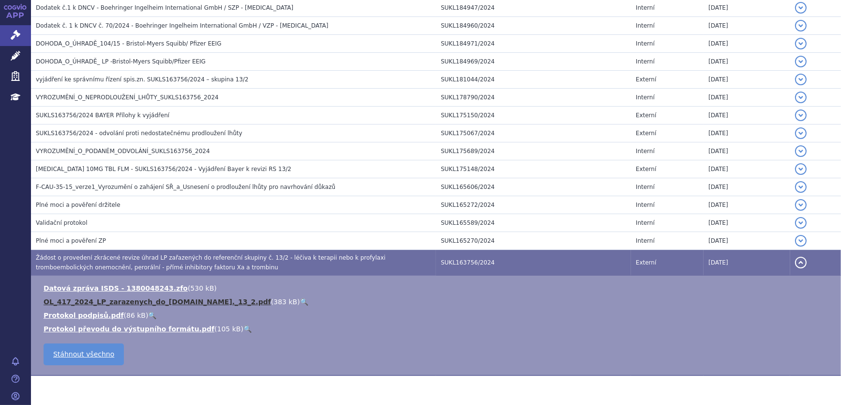
scroll to position [1955, 0]
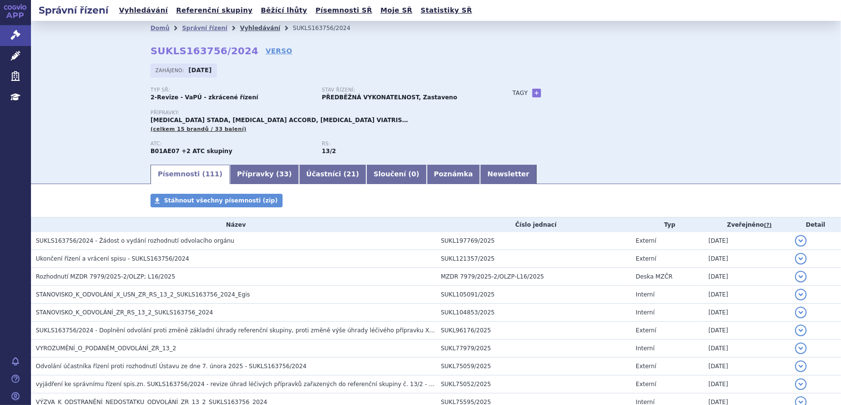
click at [253, 28] on link "Vyhledávání" at bounding box center [260, 28] width 40 height 7
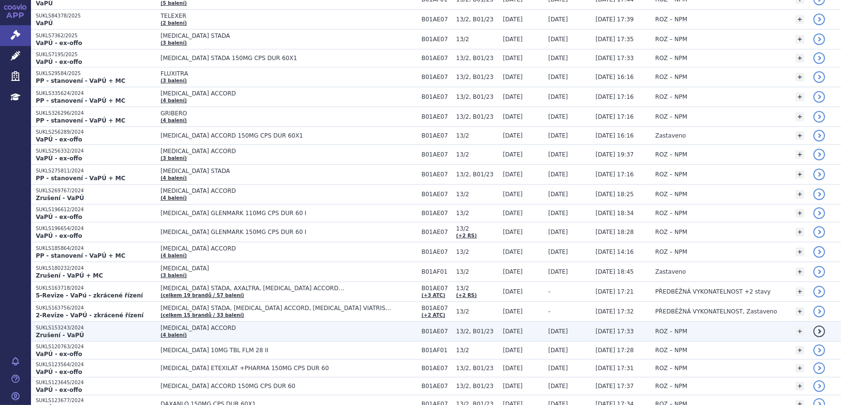
scroll to position [704, 0]
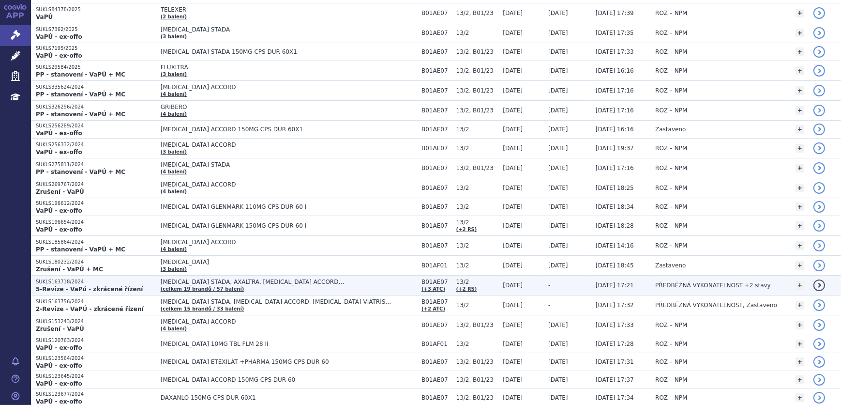
click at [332, 286] on td "[MEDICAL_DATA] STADA, AXALTRA, [MEDICAL_DATA] ACCORD… (celkem 19 brandů / 57 ba…" at bounding box center [286, 285] width 261 height 20
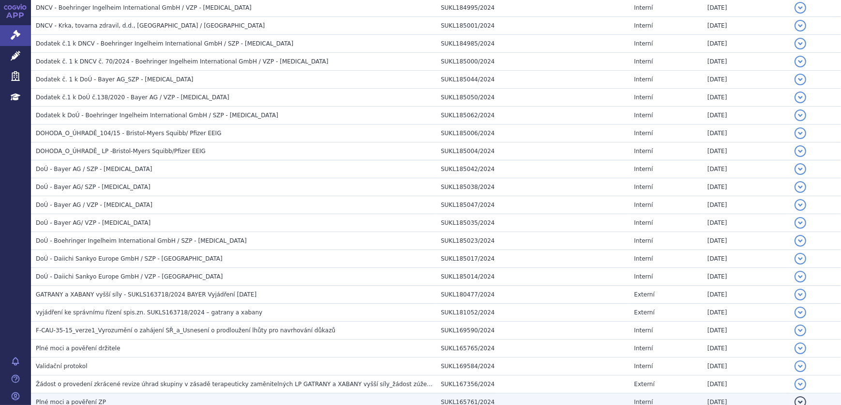
scroll to position [1974, 0]
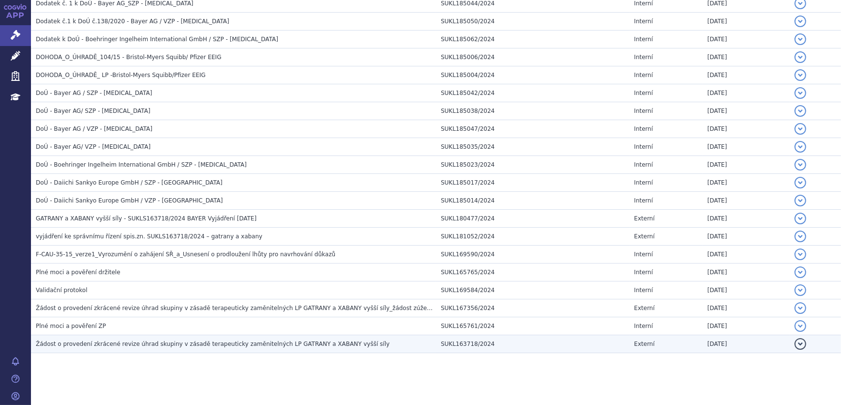
click at [145, 340] on span "Žádost o provedení zkrácené revize úhrad skupiny v zásadě terapeuticky zaměnite…" at bounding box center [213, 343] width 354 height 7
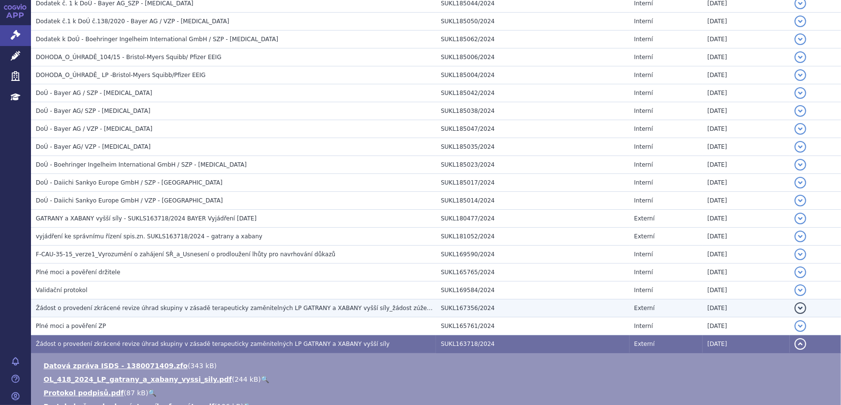
click at [207, 304] on span "Žádost o provedení zkrácené revize úhrad skupiny v zásadě terapeuticky zaměnite…" at bounding box center [257, 307] width 442 height 7
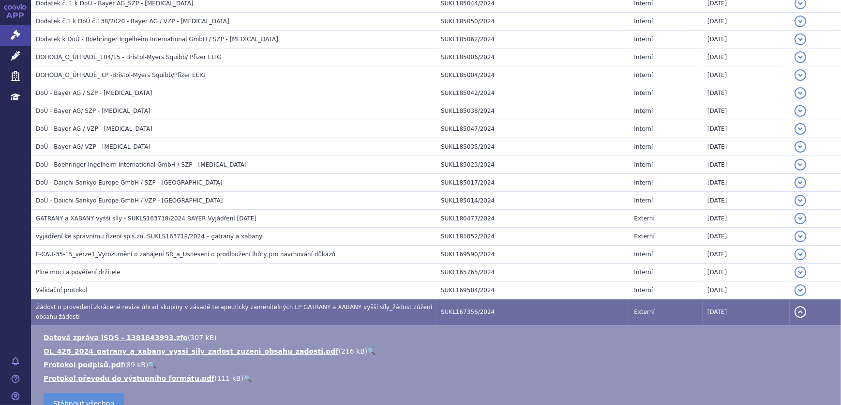
click at [367, 347] on link "🔍" at bounding box center [371, 351] width 8 height 8
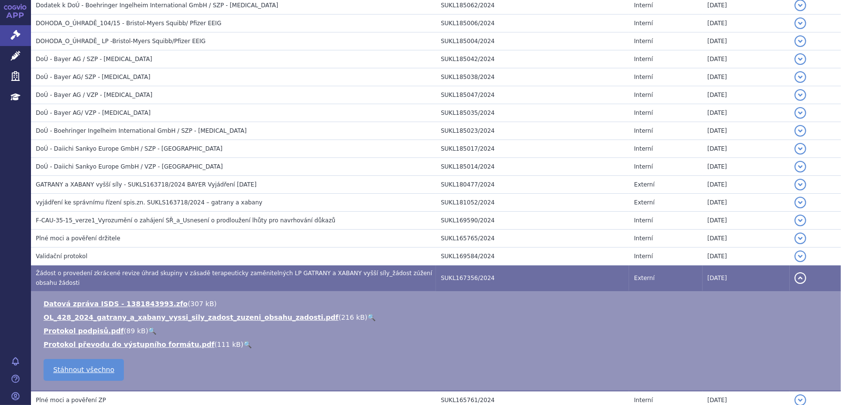
scroll to position [2074, 0]
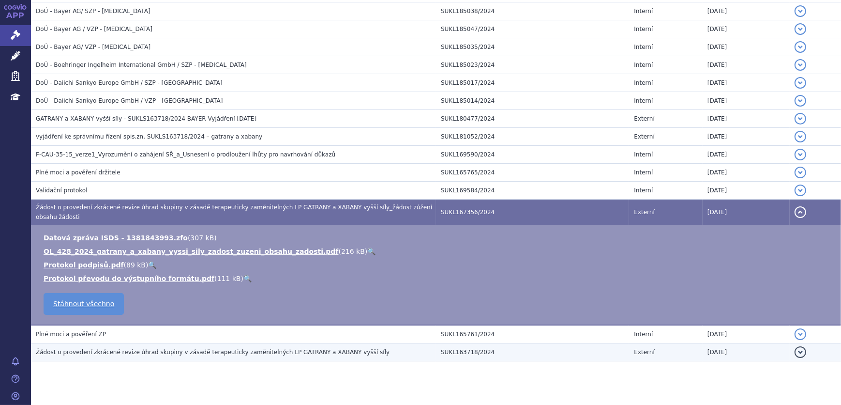
click at [209, 348] on span "Žádost o provedení zkrácené revize úhrad skupiny v zásadě terapeuticky zaměnite…" at bounding box center [213, 351] width 354 height 7
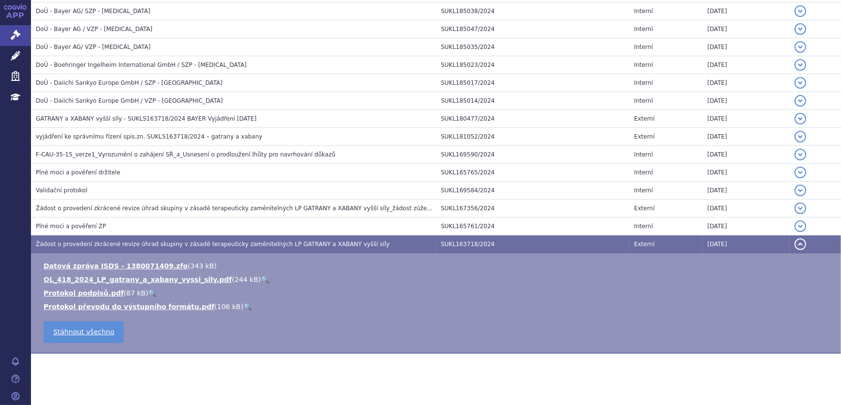
click at [261, 275] on link "🔍" at bounding box center [265, 279] width 8 height 8
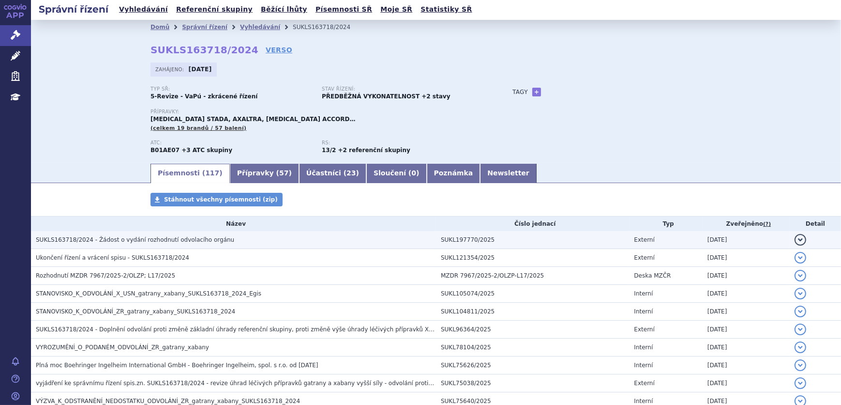
scroll to position [0, 0]
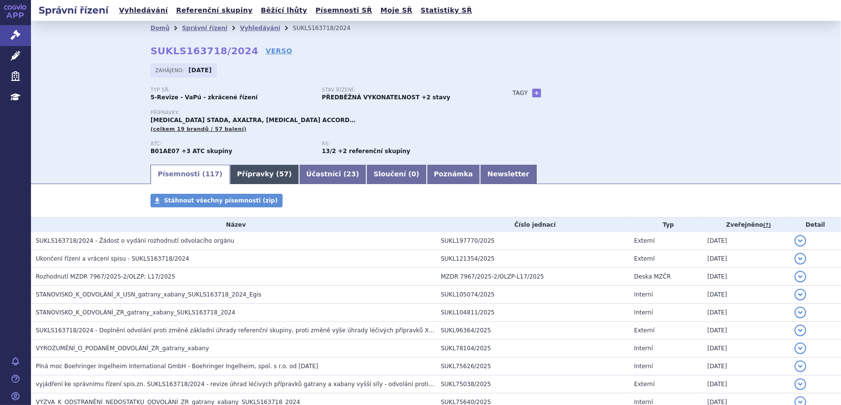
click at [241, 175] on link "Přípravky ( 57 )" at bounding box center [264, 174] width 69 height 19
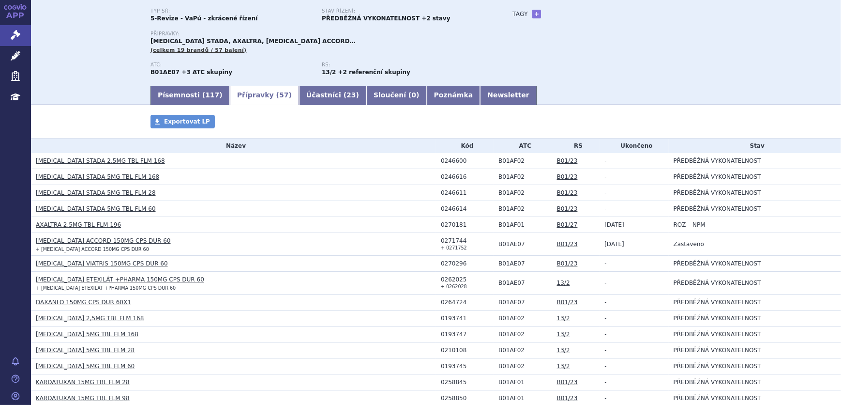
scroll to position [176, 0]
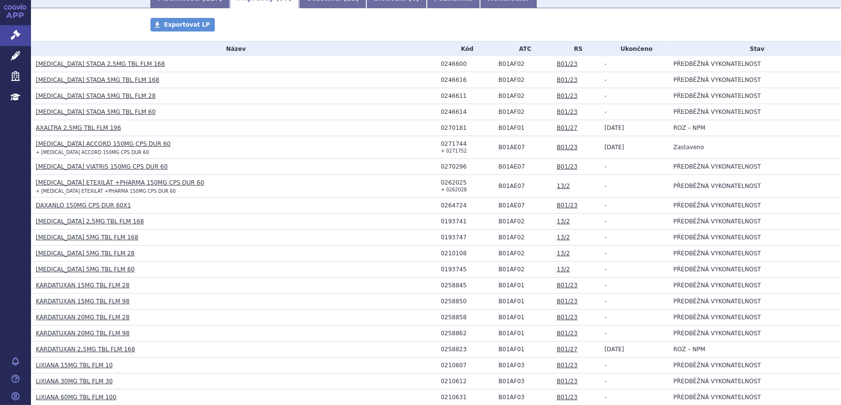
click at [557, 218] on link "13/2" at bounding box center [563, 221] width 13 height 7
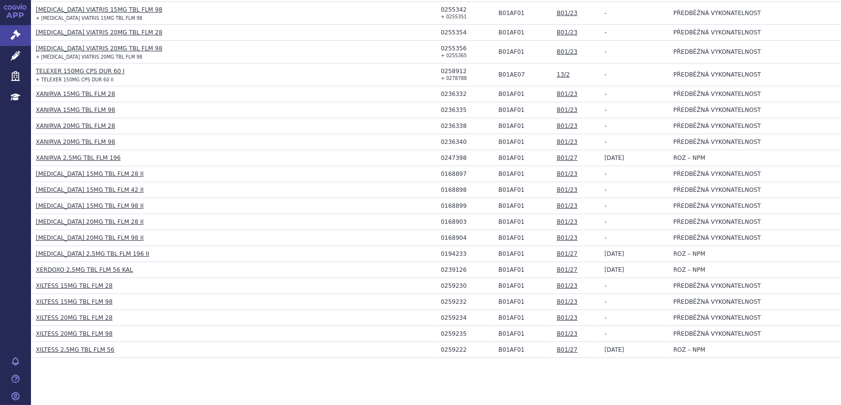
scroll to position [894, 0]
